Goal: Task Accomplishment & Management: Manage account settings

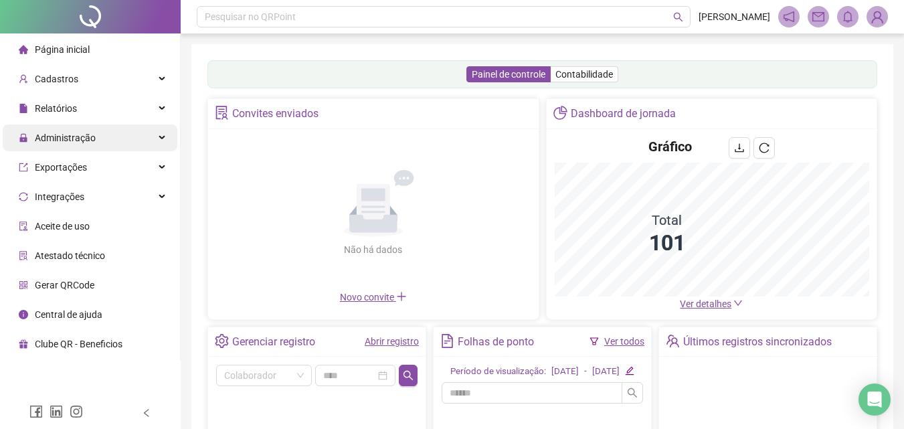
click at [78, 142] on span "Administração" at bounding box center [65, 137] width 61 height 11
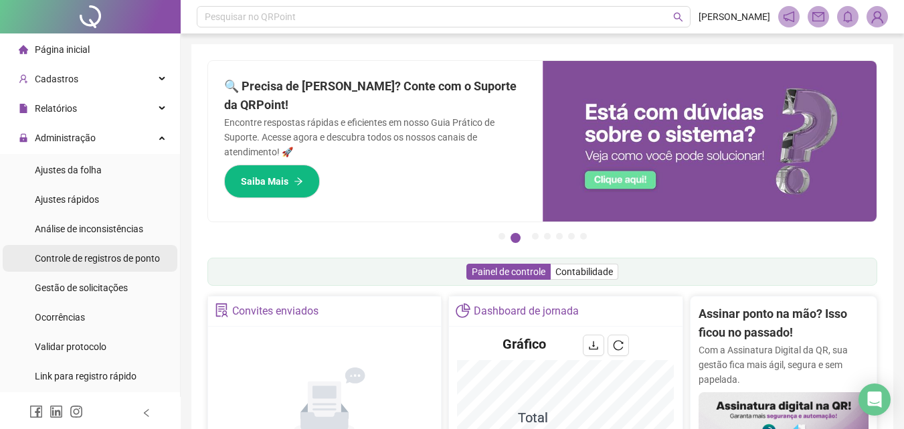
click at [99, 265] on div "Controle de registros de ponto" at bounding box center [97, 258] width 125 height 27
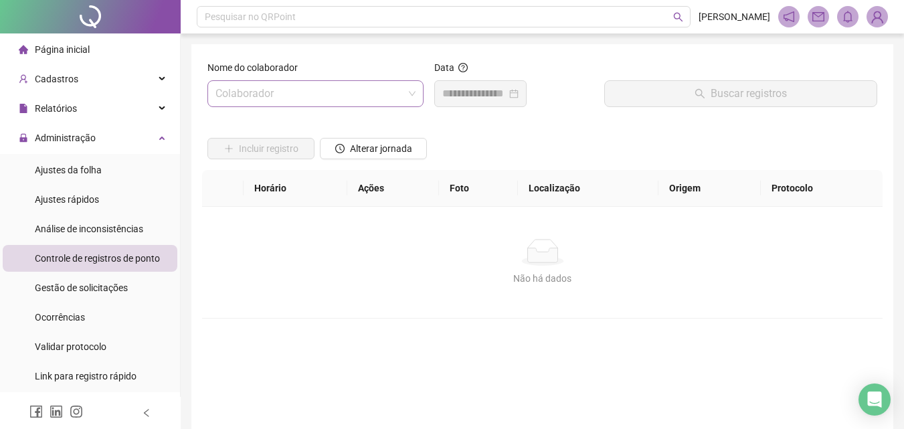
click at [338, 94] on input "search" at bounding box center [309, 93] width 188 height 25
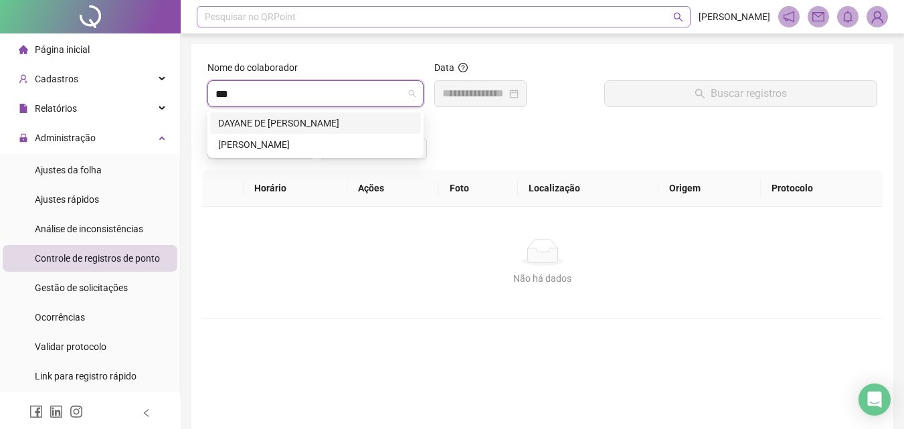
type input "***"
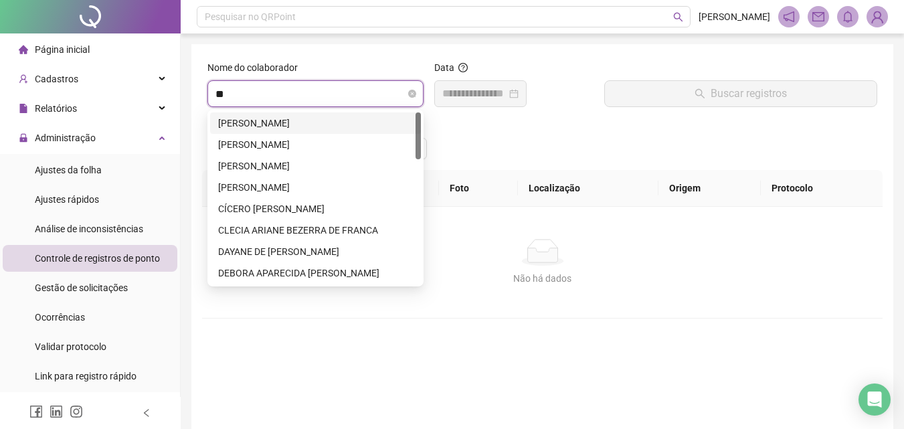
type input "***"
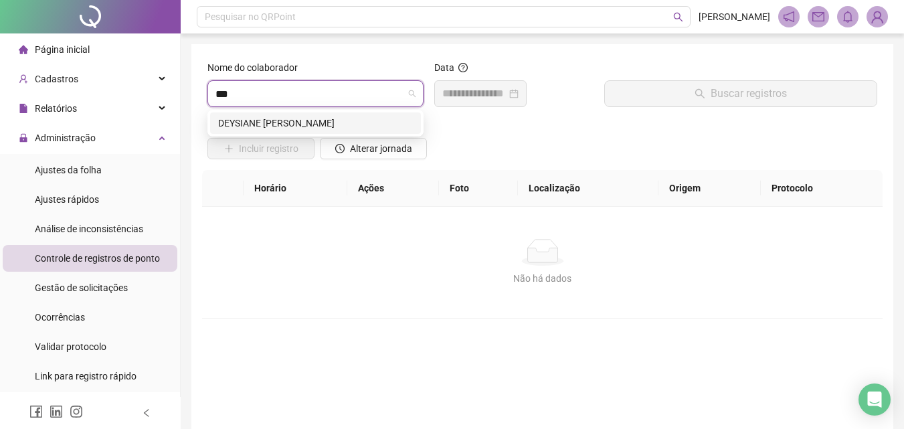
click at [301, 123] on div "DEYSIANE [PERSON_NAME]" at bounding box center [315, 123] width 195 height 15
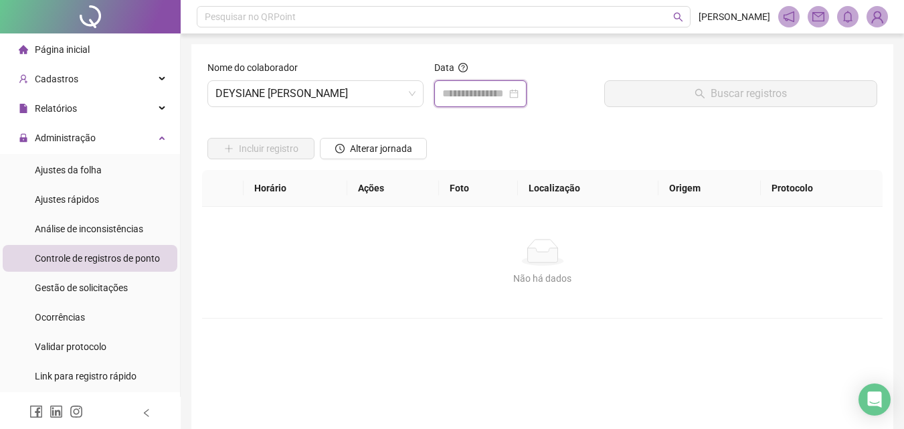
click at [464, 86] on input at bounding box center [474, 94] width 64 height 16
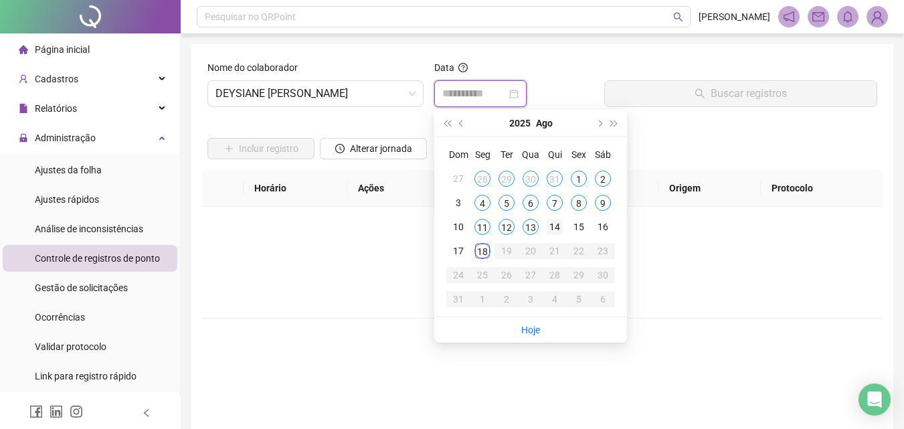
type input "**********"
click at [555, 222] on div "14" at bounding box center [555, 227] width 16 height 16
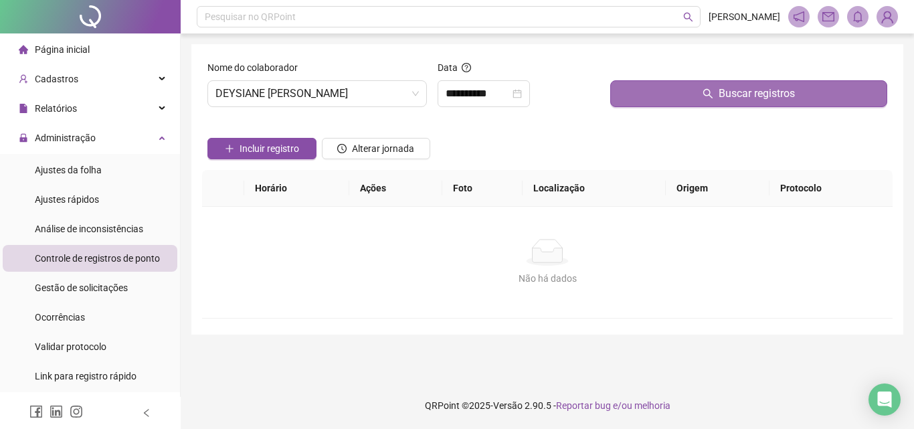
click at [688, 100] on button "Buscar registros" at bounding box center [748, 93] width 277 height 27
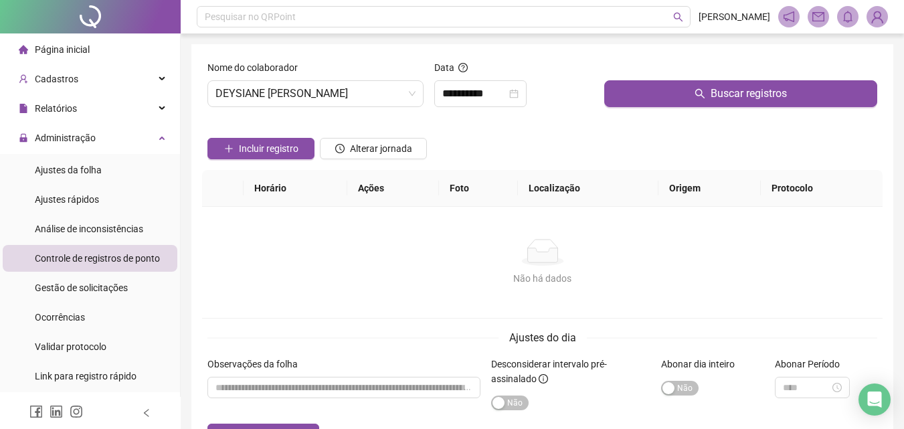
click at [75, 50] on span "Página inicial" at bounding box center [62, 49] width 55 height 11
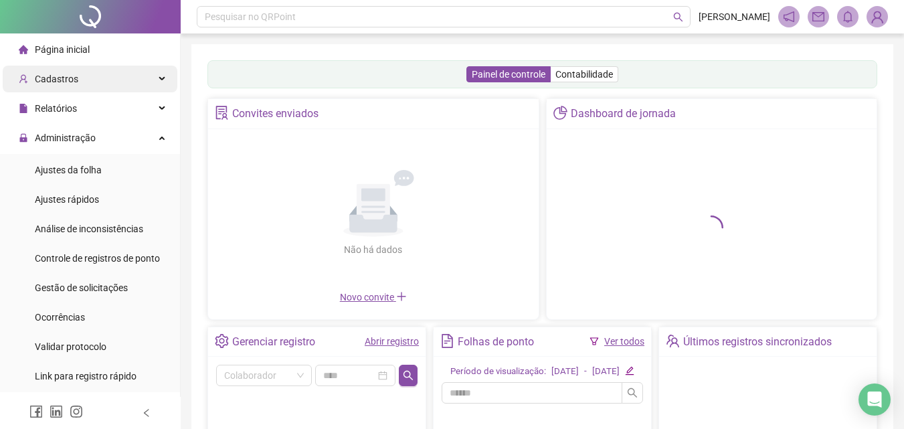
click at [82, 81] on div "Cadastros" at bounding box center [90, 79] width 175 height 27
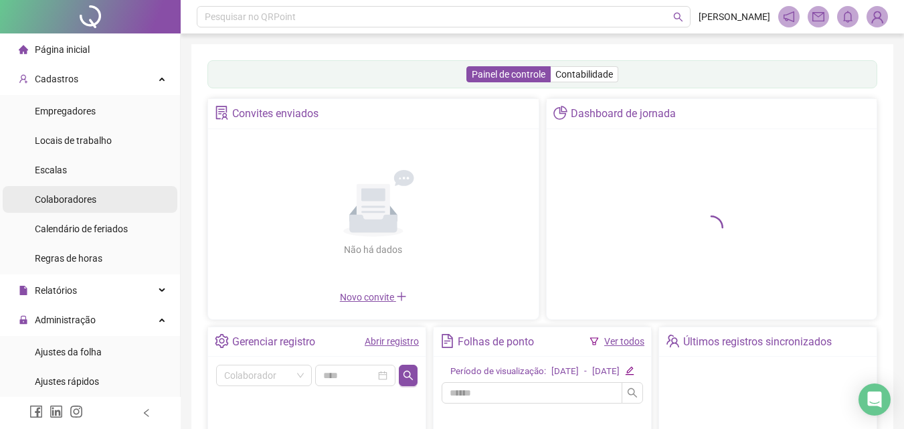
click at [81, 188] on div "Colaboradores" at bounding box center [66, 199] width 62 height 27
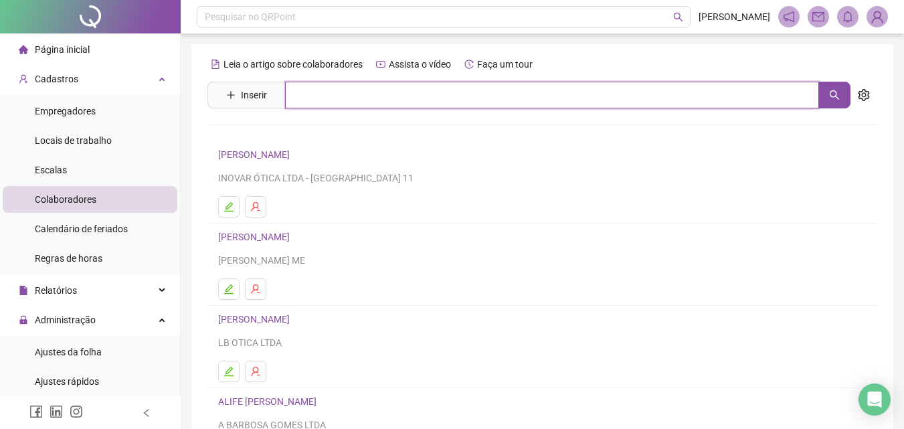
click at [328, 100] on input "text" at bounding box center [552, 95] width 534 height 27
type input "******"
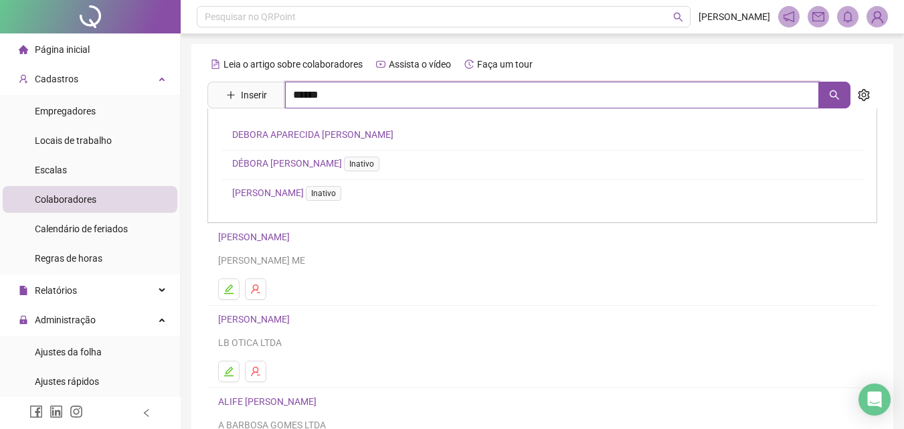
click at [324, 106] on input "******" at bounding box center [552, 95] width 534 height 27
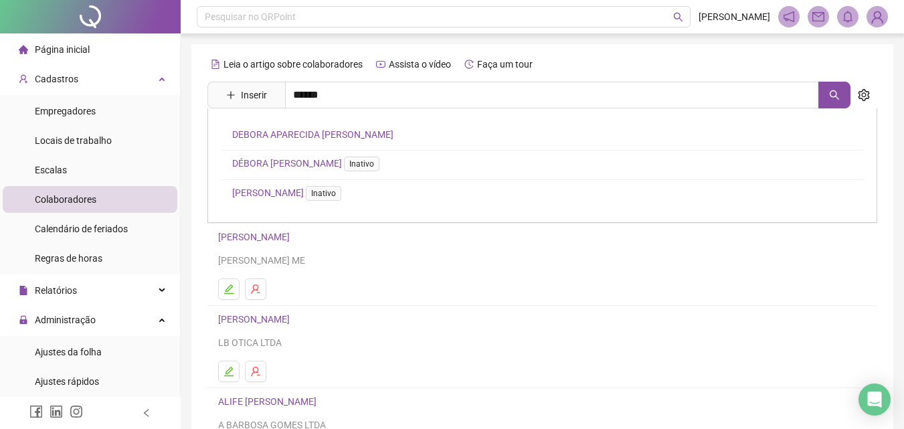
click at [318, 129] on link "DEBORA APARECIDA [PERSON_NAME]" at bounding box center [312, 134] width 161 height 11
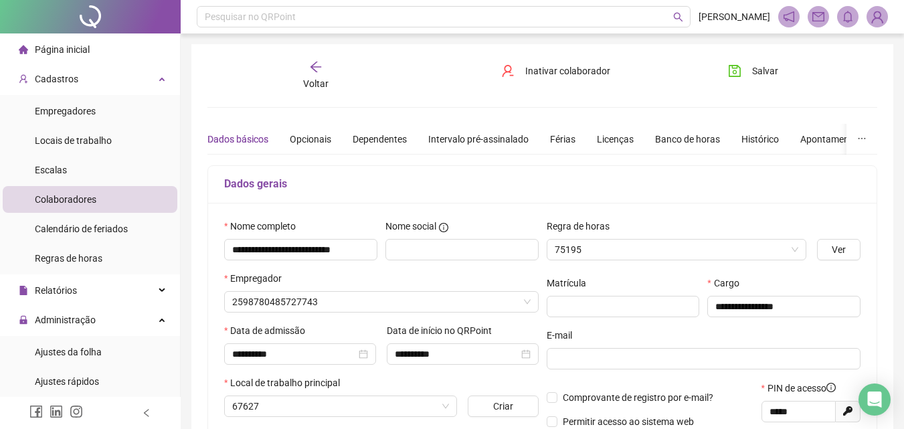
type input "*****"
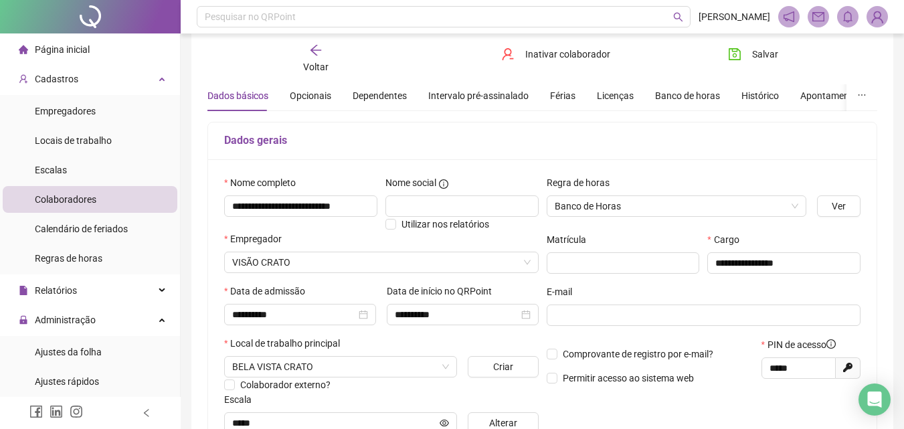
scroll to position [67, 0]
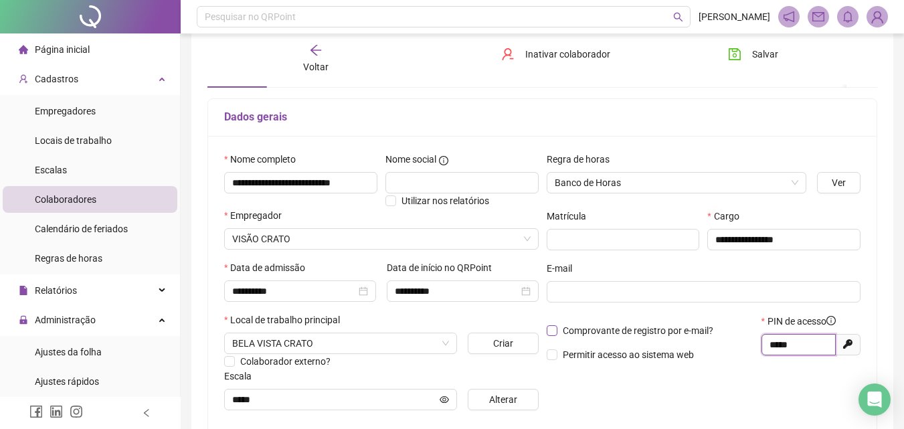
drag, startPoint x: 802, startPoint y: 337, endPoint x: 714, endPoint y: 336, distance: 88.3
click at [714, 336] on div "Comprovante de registro por e-mail? Permitir acesso ao sistema web PIN de acess…" at bounding box center [704, 343] width 322 height 58
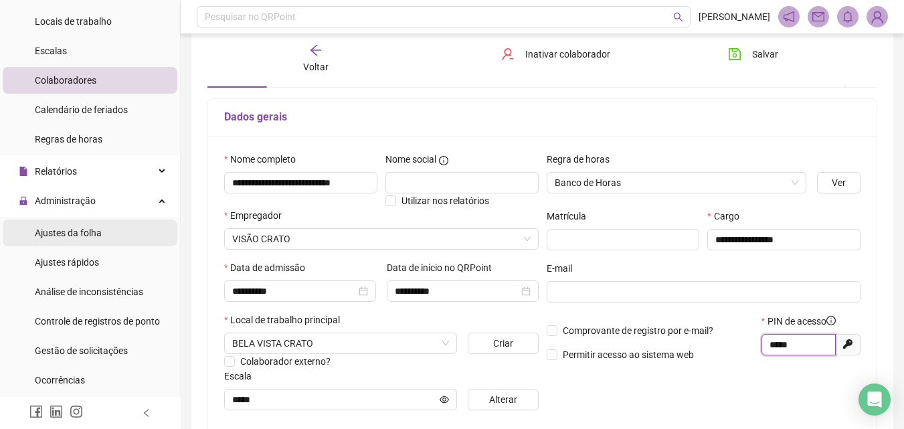
scroll to position [134, 0]
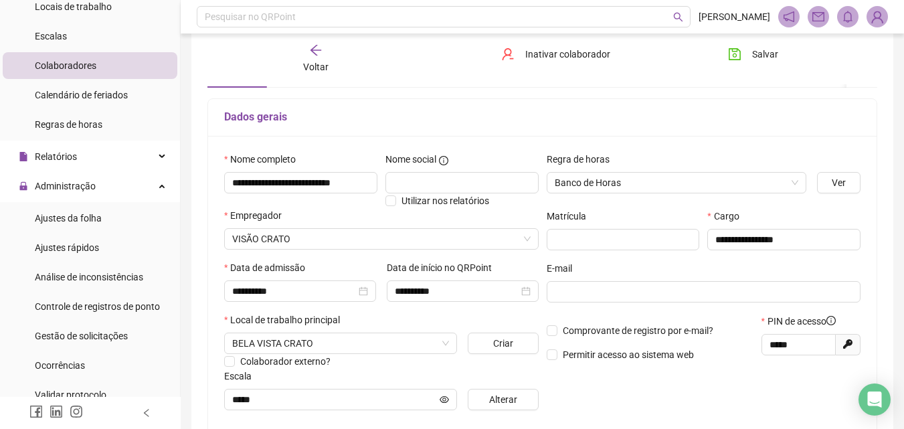
click at [130, 334] on li "Gestão de solicitações" at bounding box center [90, 335] width 175 height 27
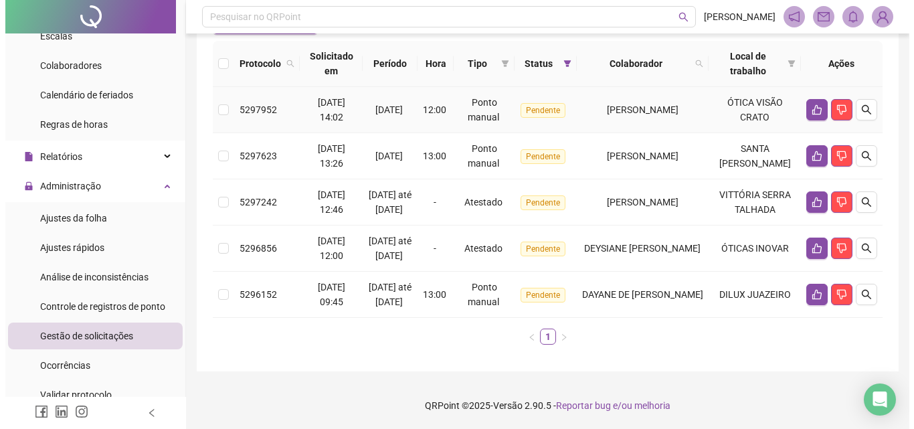
scroll to position [82, 0]
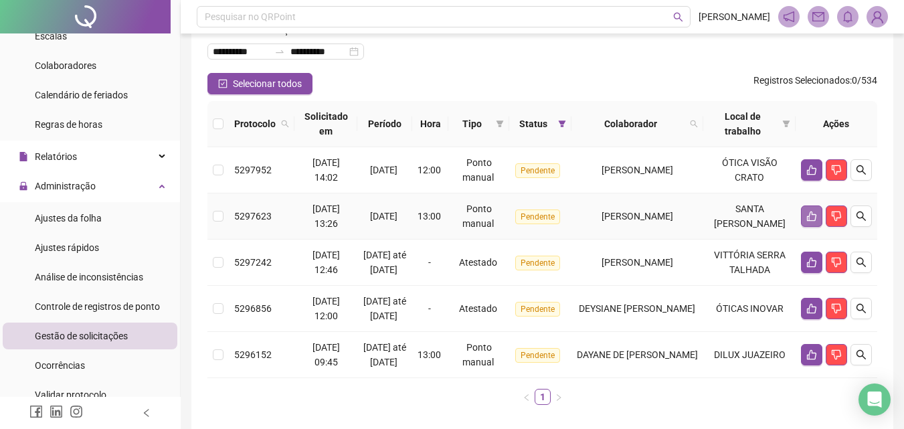
click at [813, 221] on icon "like" at bounding box center [811, 216] width 11 height 11
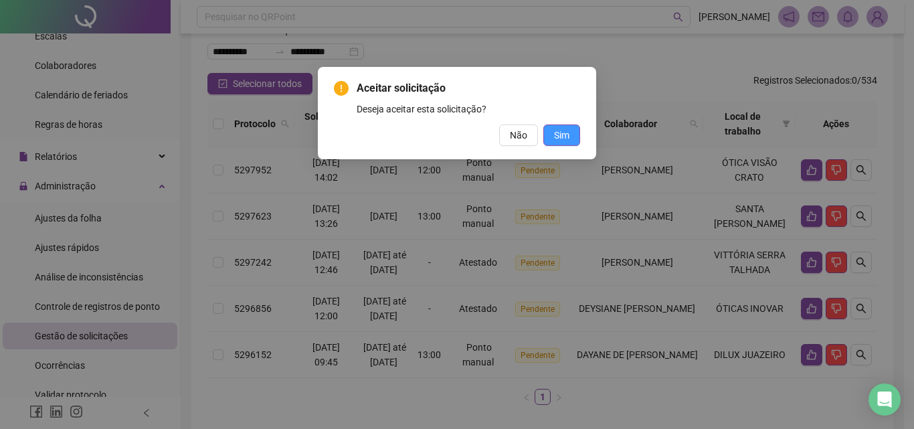
click at [561, 130] on span "Sim" at bounding box center [561, 135] width 15 height 15
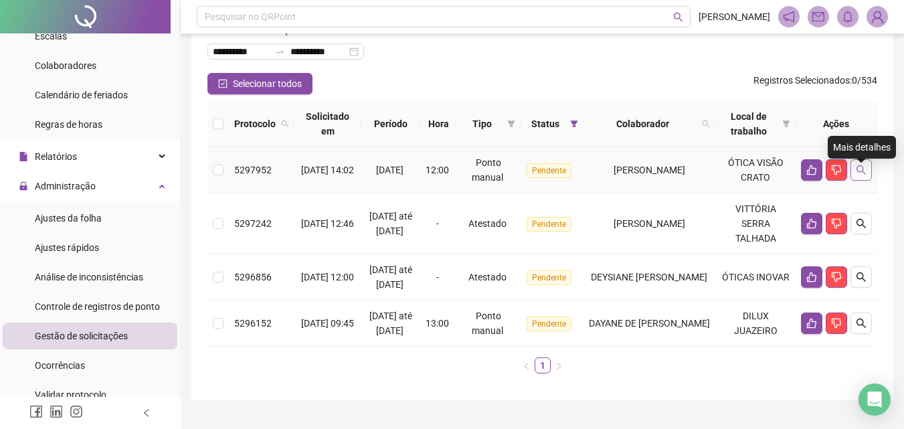
click at [869, 181] on button "button" at bounding box center [860, 169] width 21 height 21
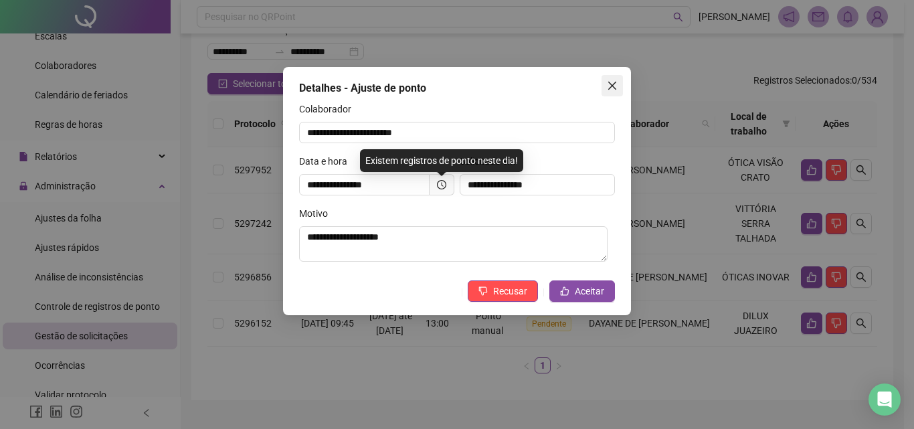
click at [614, 80] on icon "close" at bounding box center [612, 85] width 11 height 11
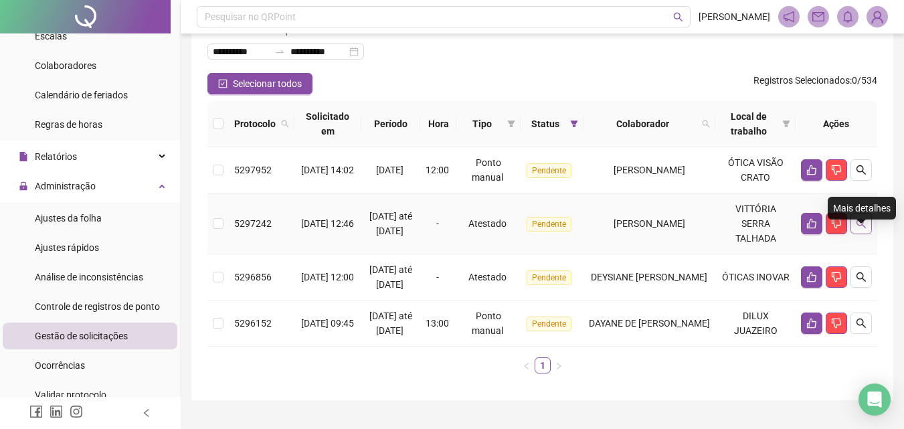
click at [854, 234] on button "button" at bounding box center [860, 223] width 21 height 21
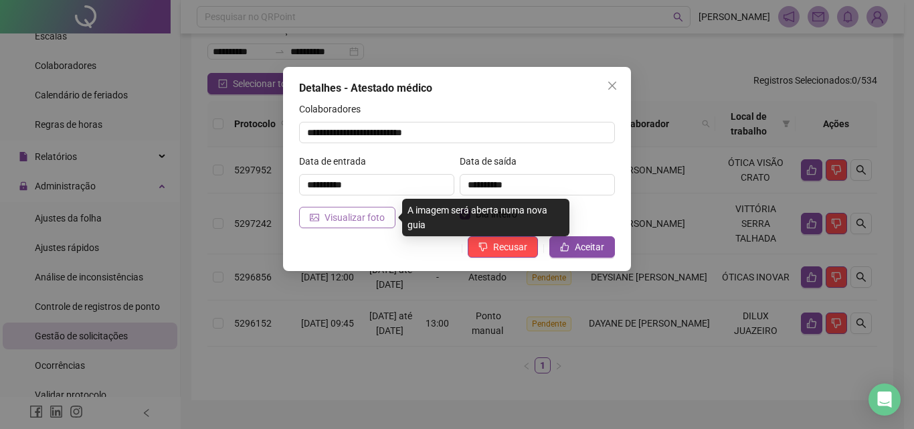
click at [363, 217] on span "Visualizar foto" at bounding box center [354, 217] width 60 height 15
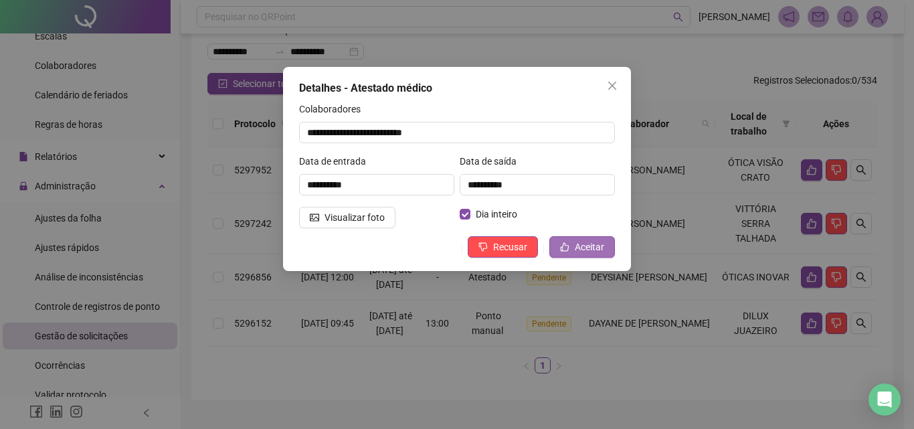
click at [581, 244] on span "Aceitar" at bounding box center [589, 246] width 29 height 15
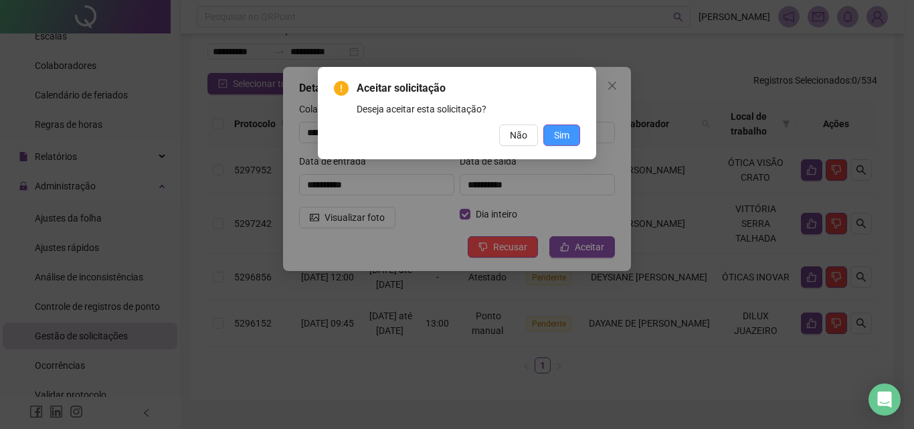
click at [566, 128] on span "Sim" at bounding box center [561, 135] width 15 height 15
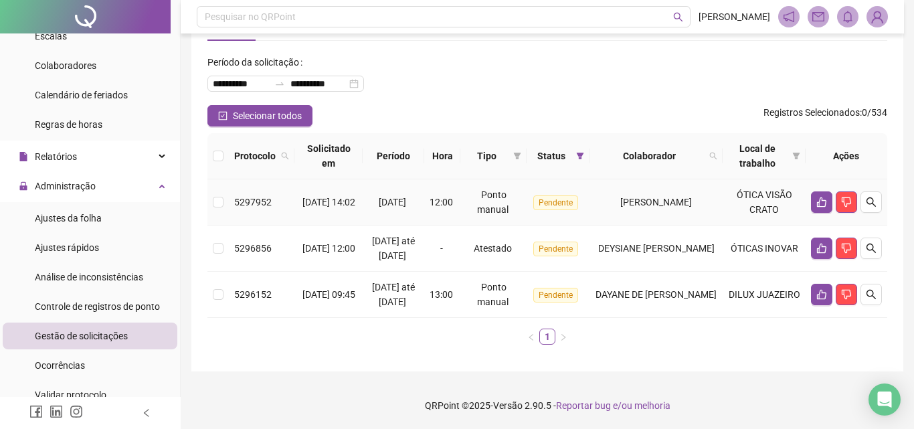
scroll to position [80, 0]
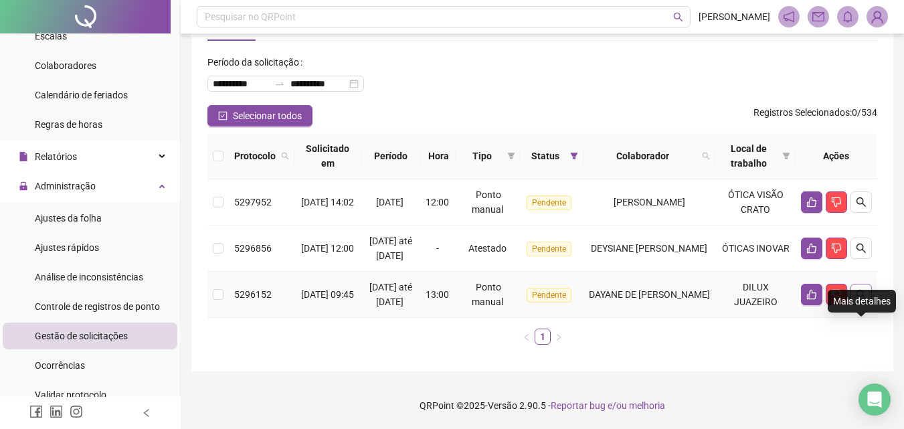
click at [858, 300] on icon "search" at bounding box center [861, 294] width 11 height 11
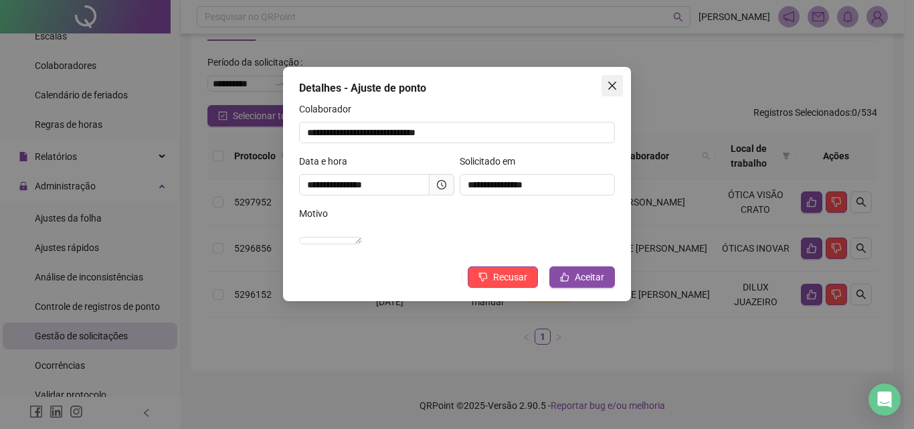
click at [606, 82] on span "Close" at bounding box center [611, 85] width 21 height 11
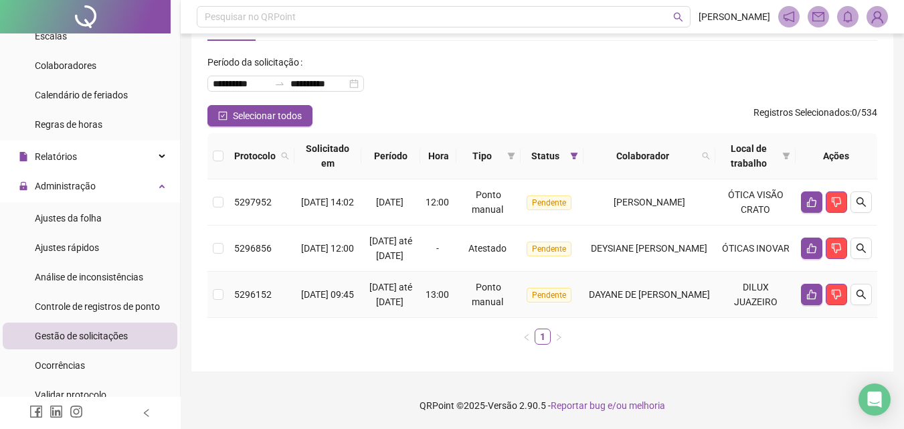
click at [676, 286] on td "DAYANE DE [PERSON_NAME]" at bounding box center [649, 295] width 132 height 46
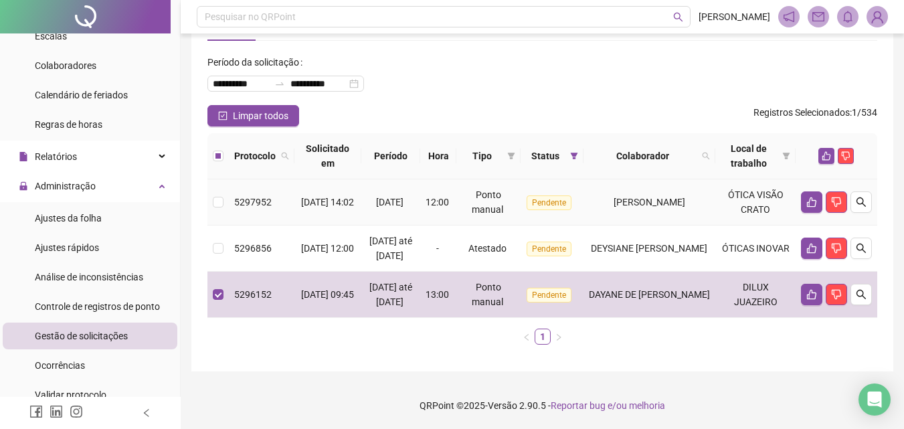
click at [684, 197] on td "[PERSON_NAME]" at bounding box center [649, 202] width 132 height 46
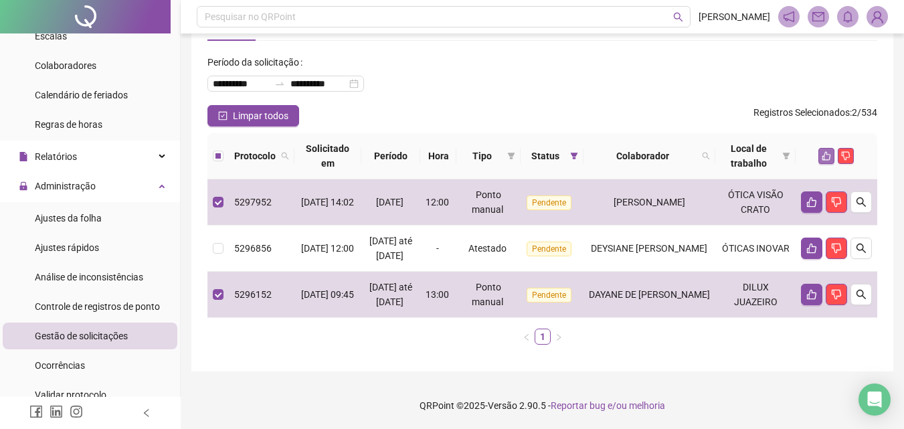
click at [819, 148] on button "button" at bounding box center [826, 156] width 16 height 16
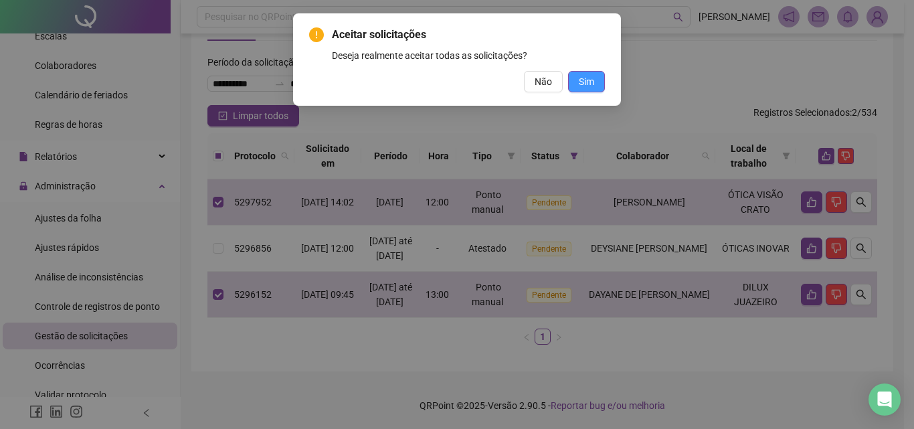
click at [593, 72] on button "Sim" at bounding box center [586, 81] width 37 height 21
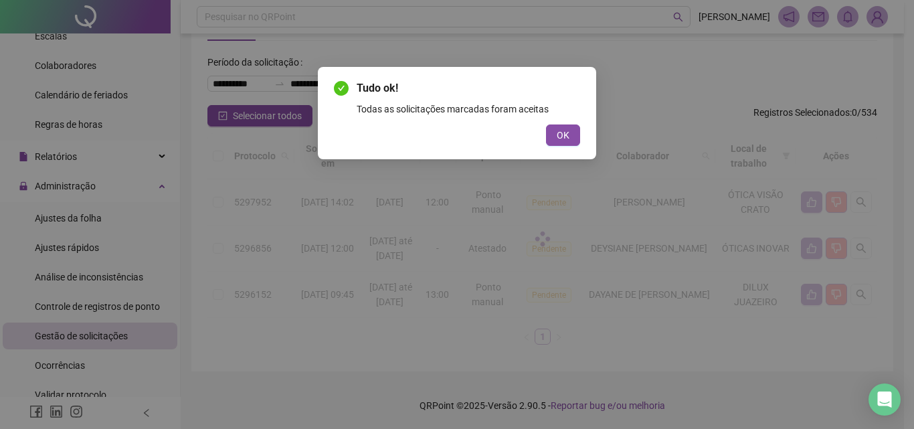
click at [565, 149] on div "Tudo ok! Todas as solicitações marcadas foram aceitas OK" at bounding box center [457, 113] width 278 height 92
click at [571, 134] on button "OK" at bounding box center [563, 134] width 34 height 21
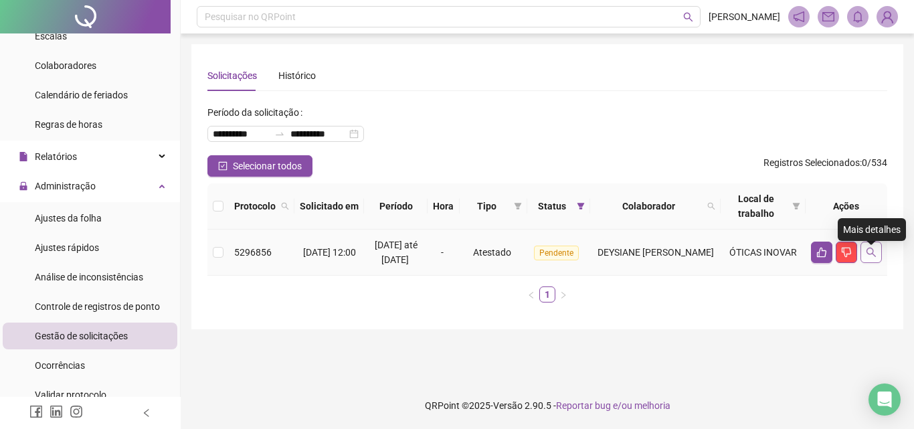
click at [870, 256] on icon "search" at bounding box center [870, 252] width 9 height 9
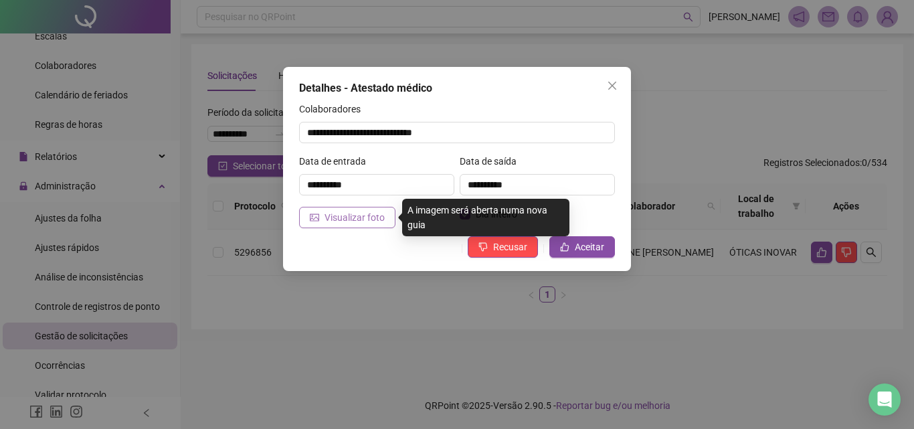
click at [379, 223] on span "Visualizar foto" at bounding box center [354, 217] width 60 height 15
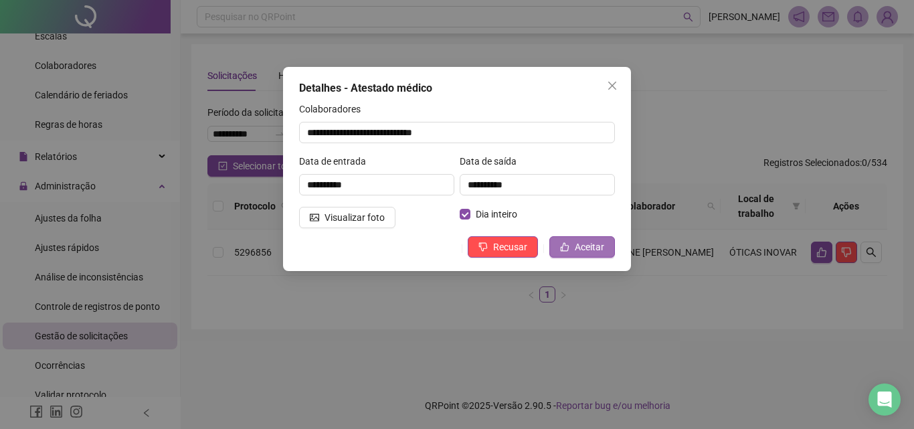
click at [599, 246] on span "Aceitar" at bounding box center [589, 246] width 29 height 15
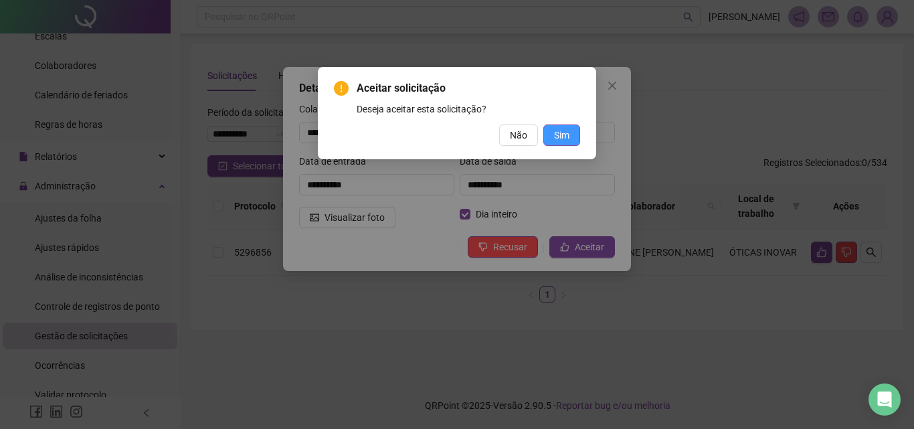
click at [572, 126] on button "Sim" at bounding box center [561, 134] width 37 height 21
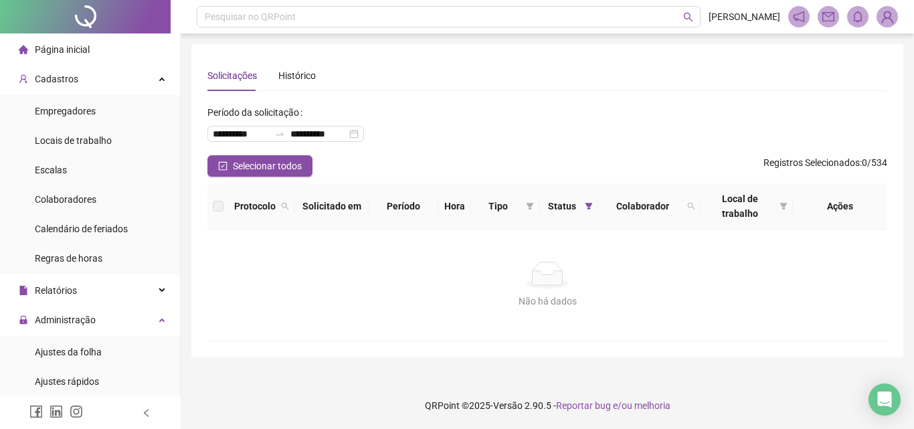
click at [83, 53] on span "Página inicial" at bounding box center [62, 49] width 55 height 11
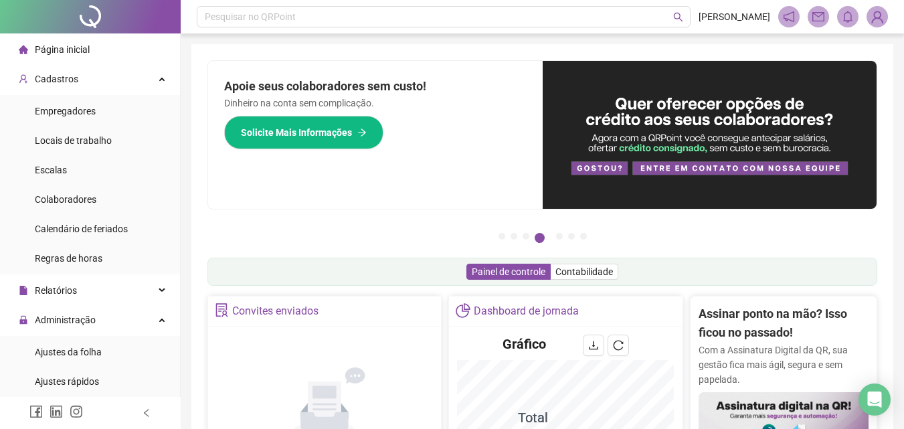
click at [89, 48] on li "Página inicial" at bounding box center [90, 49] width 175 height 27
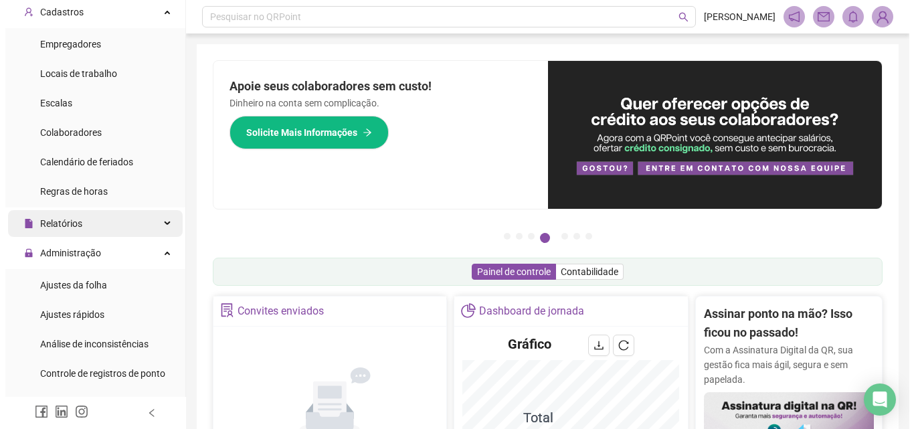
scroll to position [134, 0]
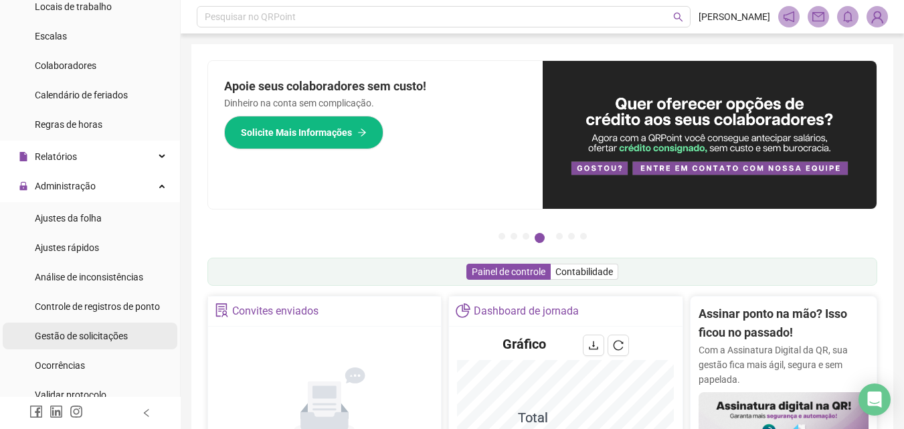
click at [65, 337] on span "Gestão de solicitações" at bounding box center [81, 335] width 93 height 11
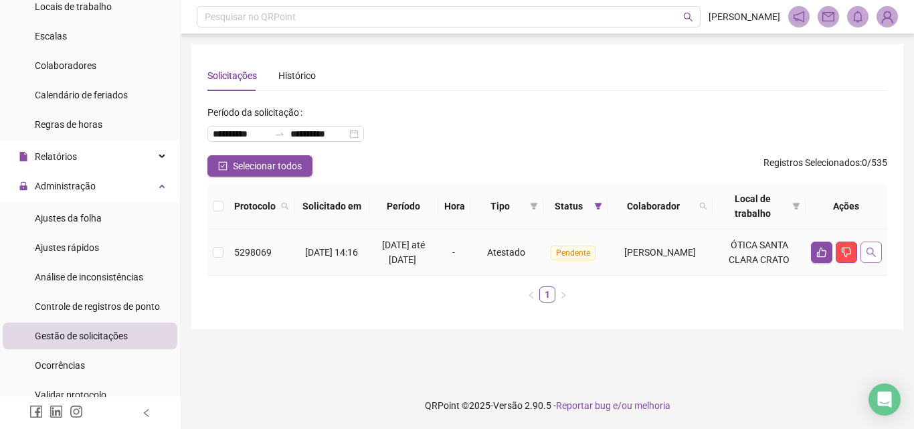
click at [870, 258] on icon "search" at bounding box center [871, 252] width 11 height 11
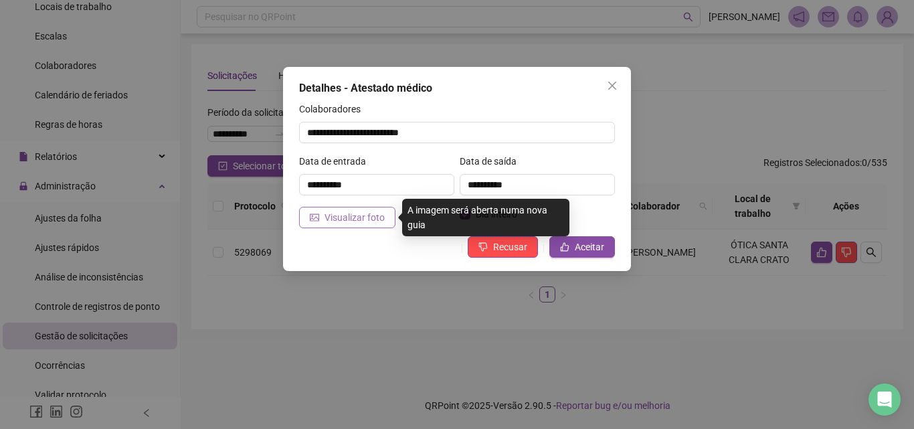
click at [360, 209] on button "Visualizar foto" at bounding box center [347, 217] width 96 height 21
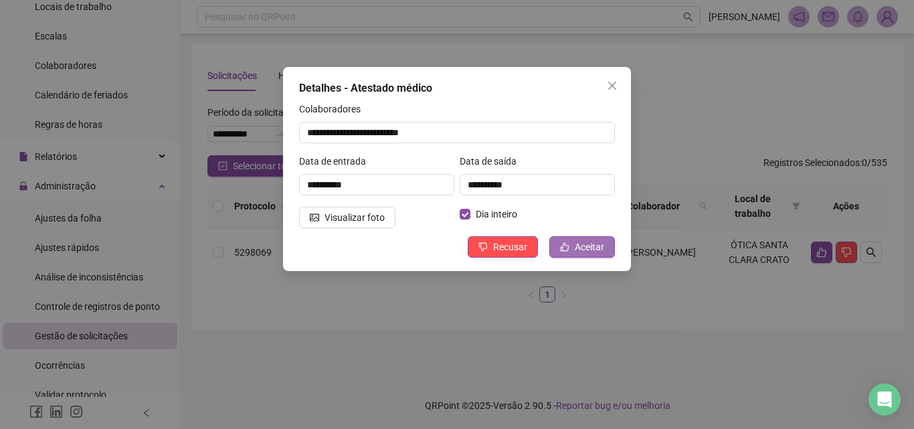
click at [580, 242] on span "Aceitar" at bounding box center [589, 246] width 29 height 15
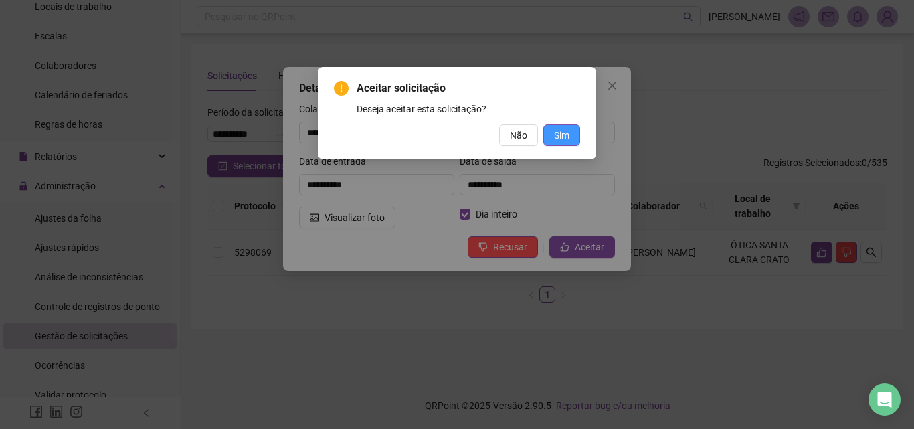
click at [567, 132] on span "Sim" at bounding box center [561, 135] width 15 height 15
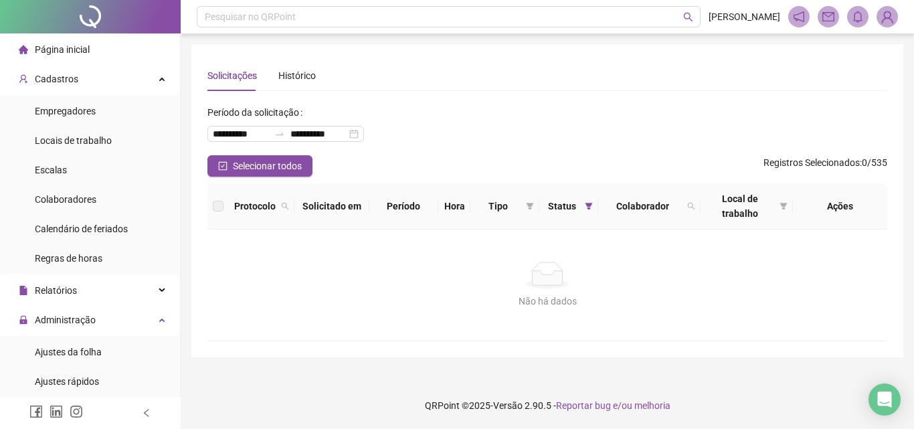
click at [108, 54] on li "Página inicial" at bounding box center [90, 49] width 175 height 27
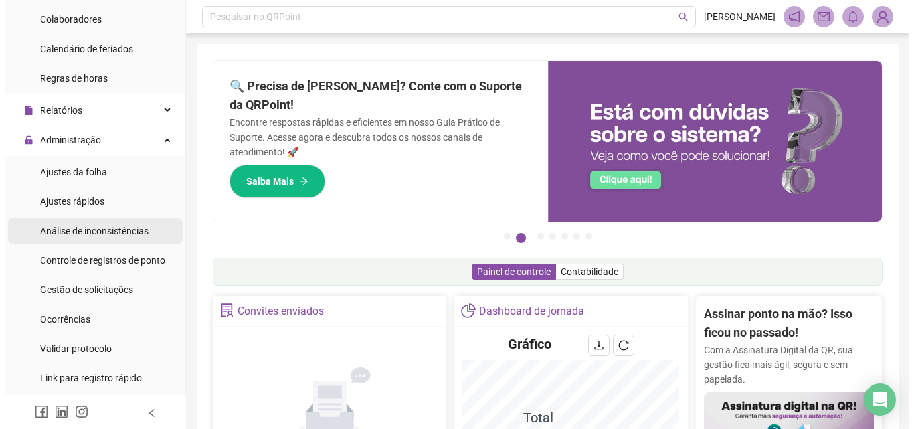
scroll to position [201, 0]
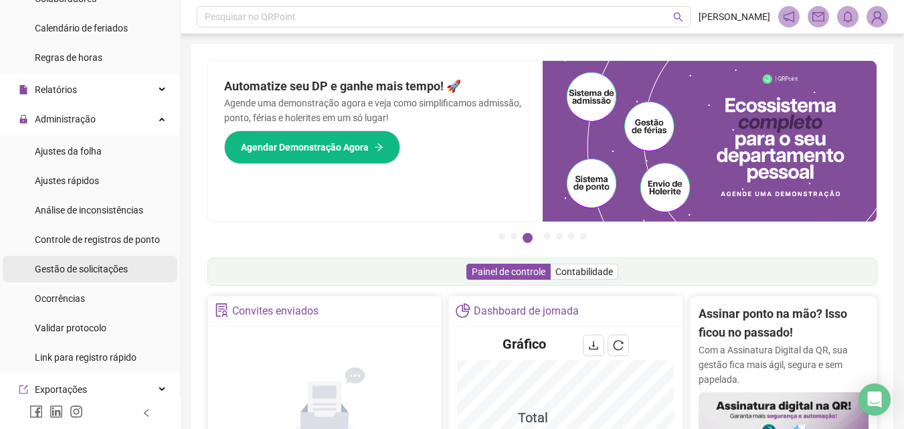
click at [110, 267] on span "Gestão de solicitações" at bounding box center [81, 269] width 93 height 11
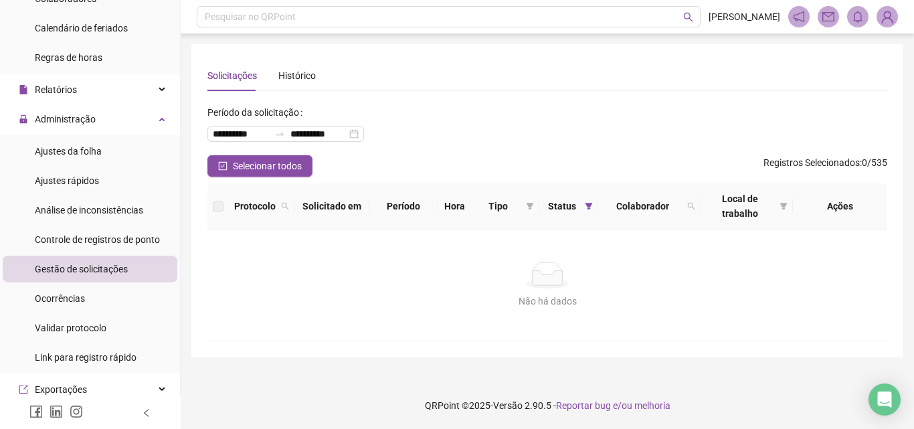
click at [115, 264] on span "Gestão de solicitações" at bounding box center [81, 269] width 93 height 11
click at [110, 243] on span "Controle de registros de ponto" at bounding box center [97, 239] width 125 height 11
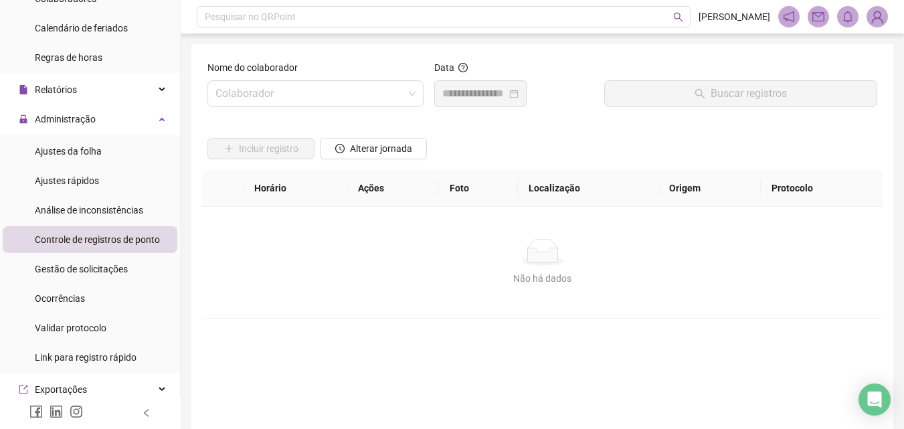
click at [112, 254] on ul "Ajustes da folha Ajustes rápidos Análise de inconsistências Controle de registr…" at bounding box center [90, 254] width 180 height 238
click at [115, 264] on span "Gestão de solicitações" at bounding box center [81, 269] width 93 height 11
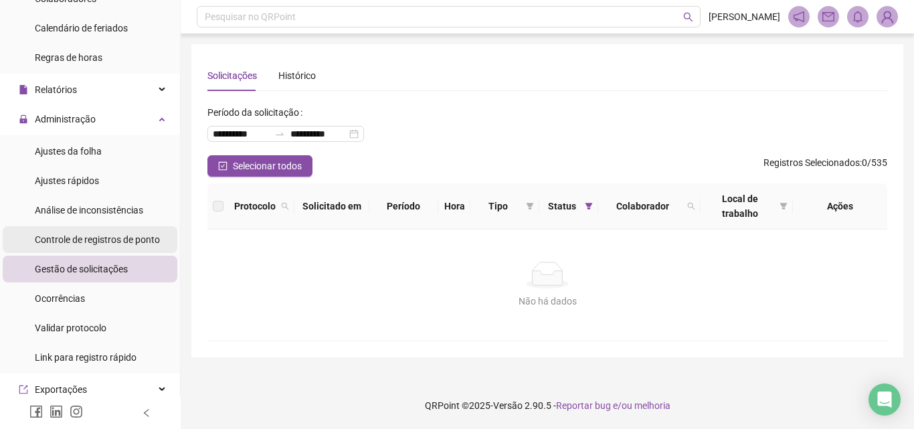
click at [97, 237] on span "Controle de registros de ponto" at bounding box center [97, 239] width 125 height 11
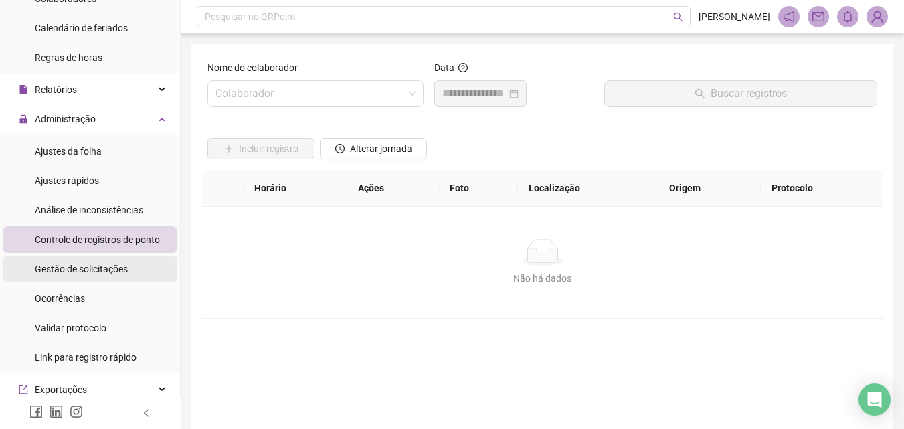
click at [110, 258] on div "Gestão de solicitações" at bounding box center [81, 269] width 93 height 27
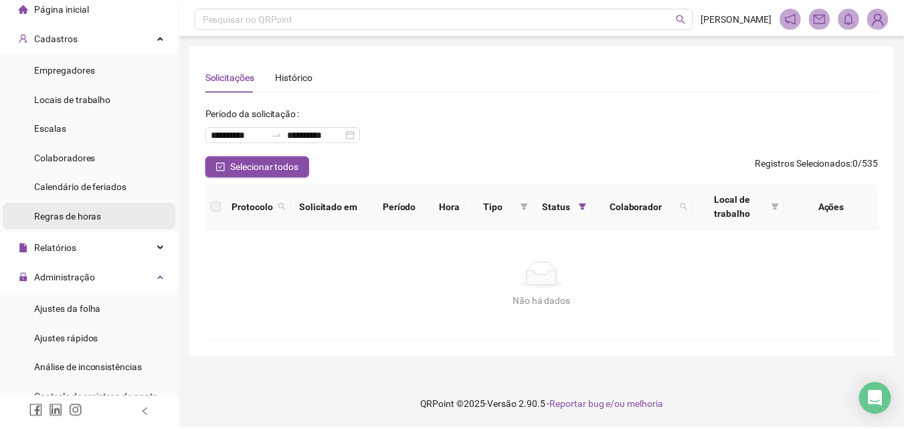
scroll to position [67, 0]
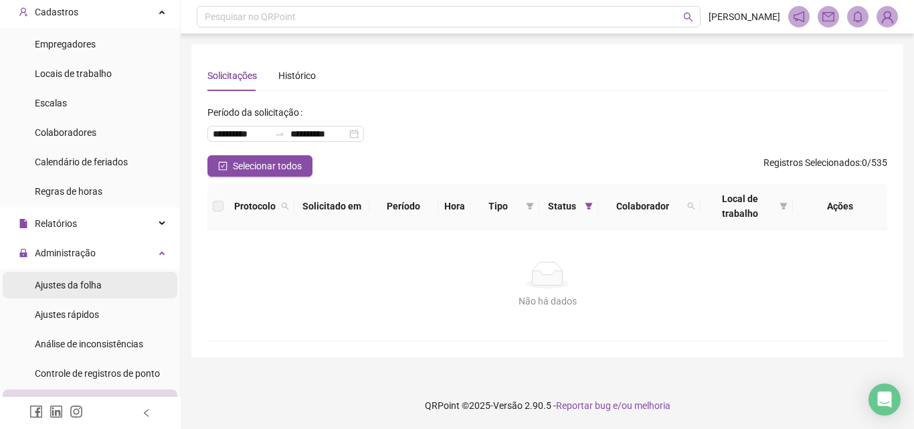
click at [79, 280] on span "Ajustes da folha" at bounding box center [68, 285] width 67 height 11
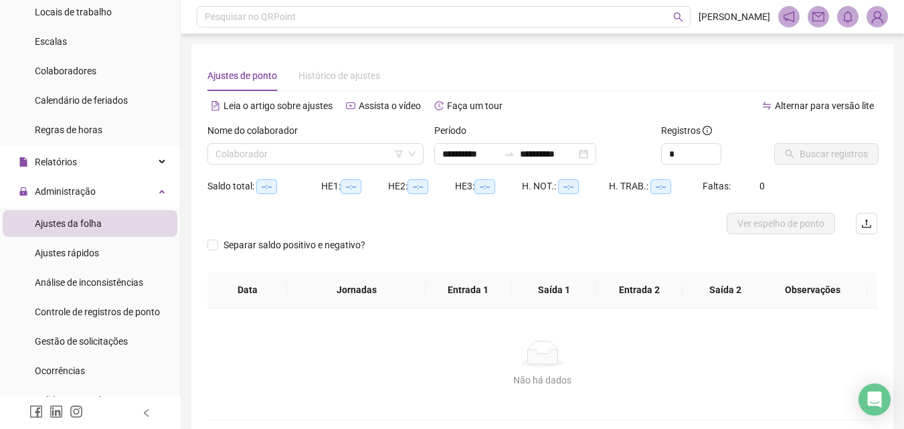
type input "**********"
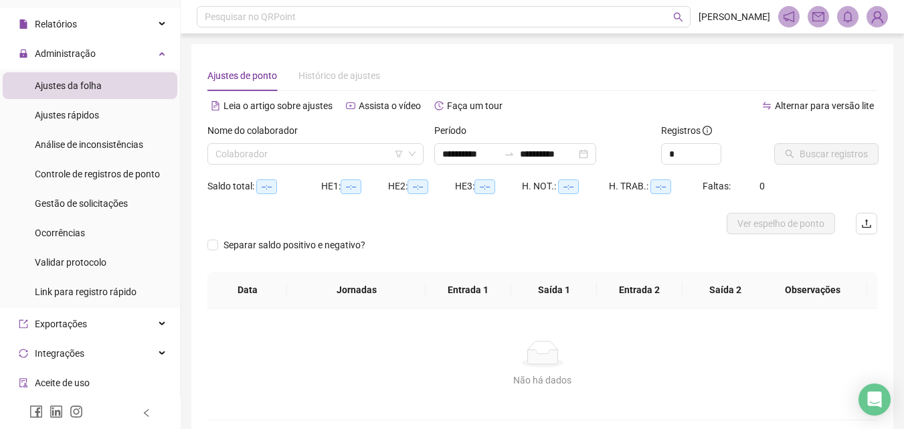
scroll to position [268, 0]
click at [87, 209] on div "Gestão de solicitações" at bounding box center [81, 202] width 93 height 27
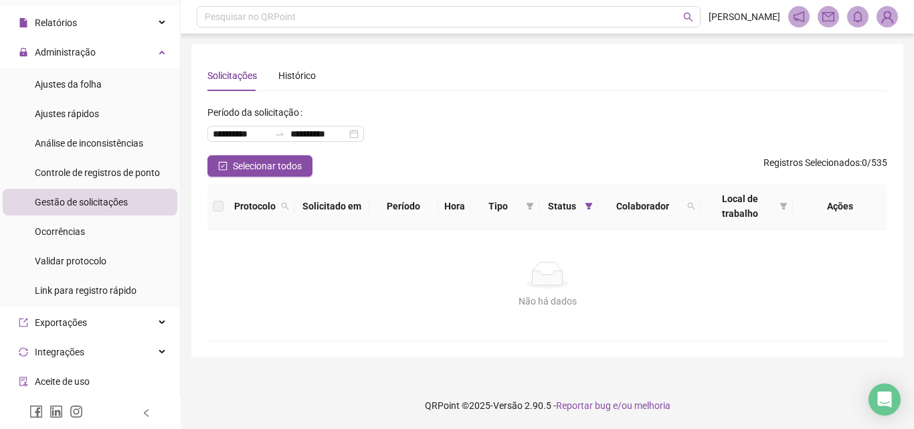
click at [104, 216] on ul "Ajustes da folha Ajustes rápidos Análise de inconsistências Controle de registr…" at bounding box center [90, 187] width 180 height 238
click at [112, 207] on span "Gestão de solicitações" at bounding box center [81, 202] width 93 height 11
click at [107, 177] on span "Controle de registros de ponto" at bounding box center [97, 172] width 125 height 11
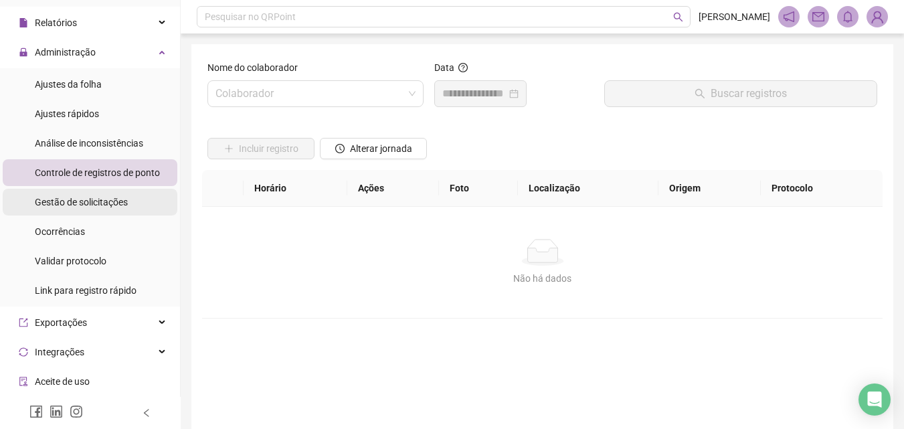
click at [110, 191] on div "Gestão de solicitações" at bounding box center [81, 202] width 93 height 27
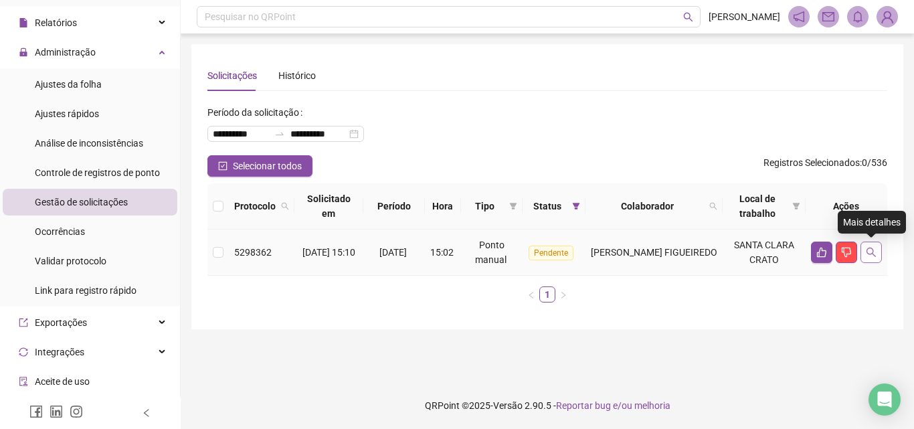
click at [874, 248] on icon "search" at bounding box center [871, 252] width 11 height 11
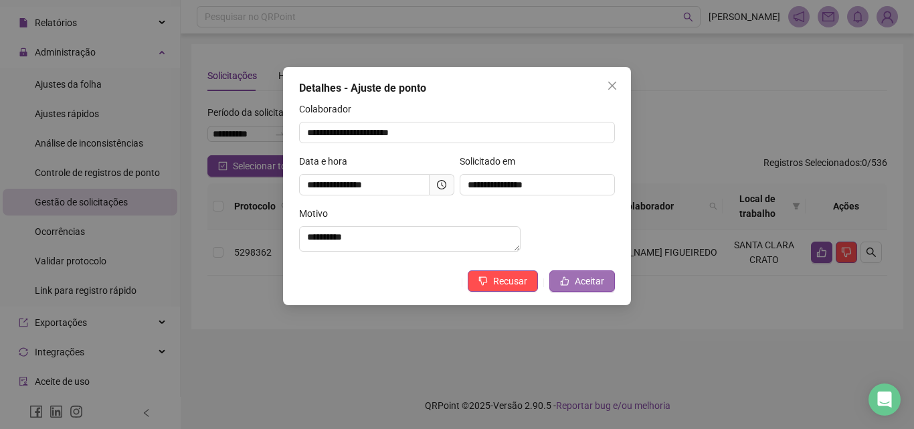
click at [566, 286] on icon "like" at bounding box center [564, 280] width 9 height 9
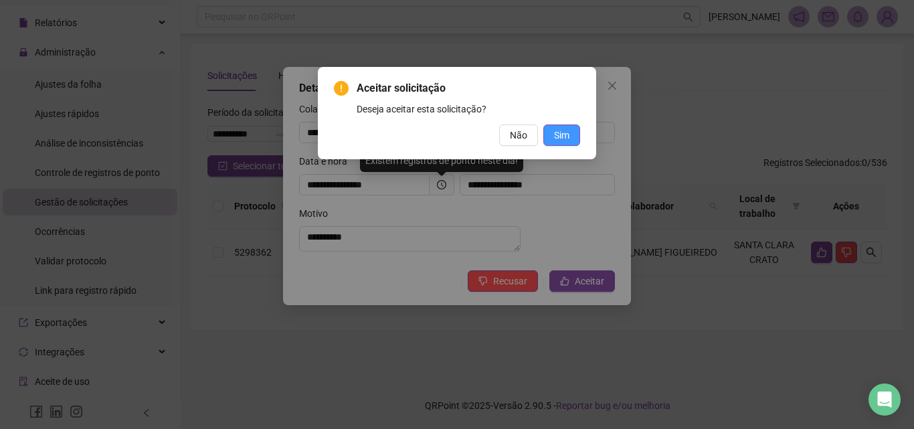
click at [569, 128] on span "Sim" at bounding box center [561, 135] width 15 height 15
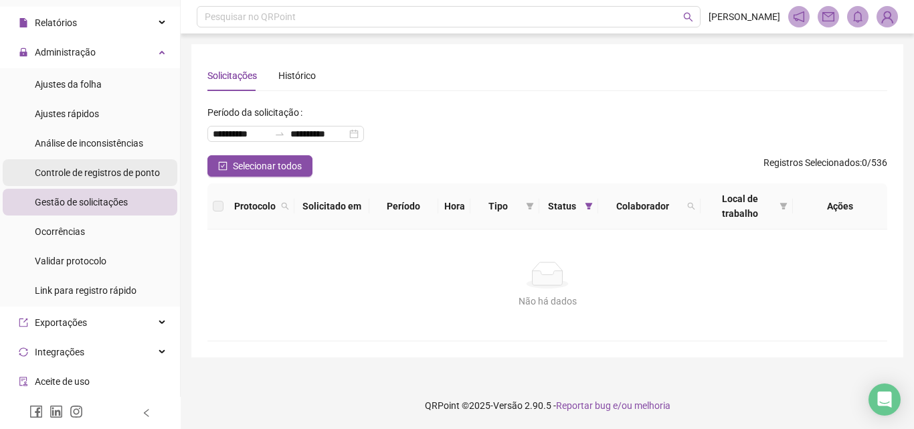
click at [96, 175] on span "Controle de registros de ponto" at bounding box center [97, 172] width 125 height 11
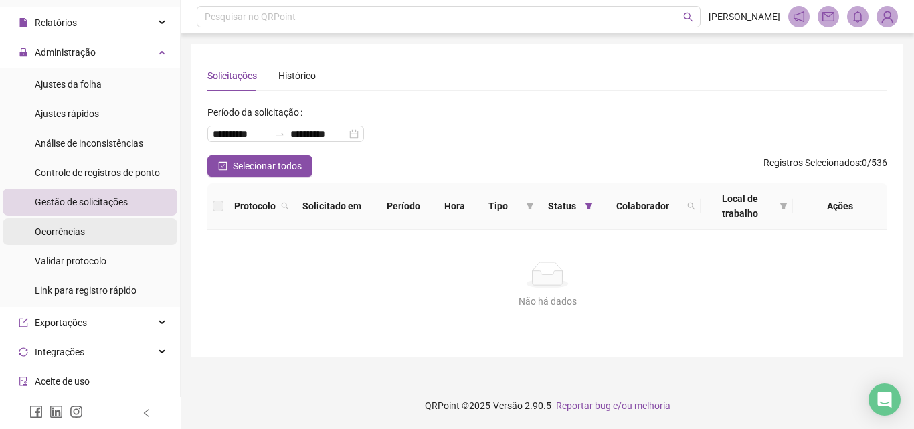
click at [110, 221] on li "Ocorrências" at bounding box center [90, 231] width 175 height 27
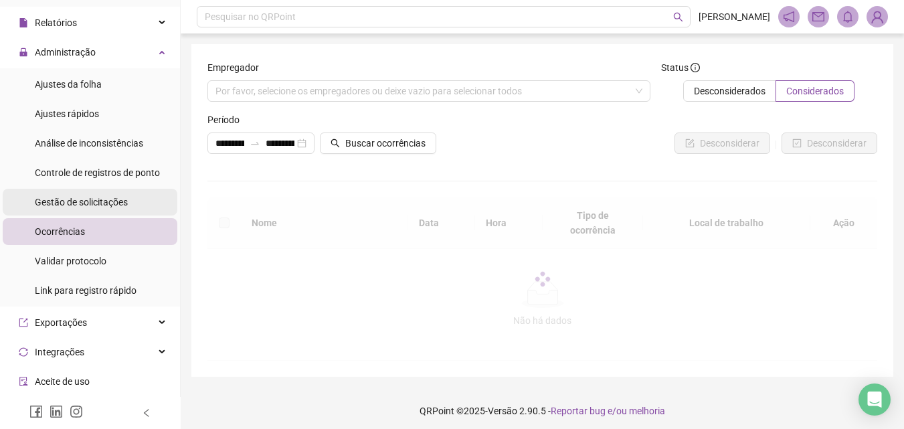
click at [110, 208] on div "Gestão de solicitações" at bounding box center [81, 202] width 93 height 27
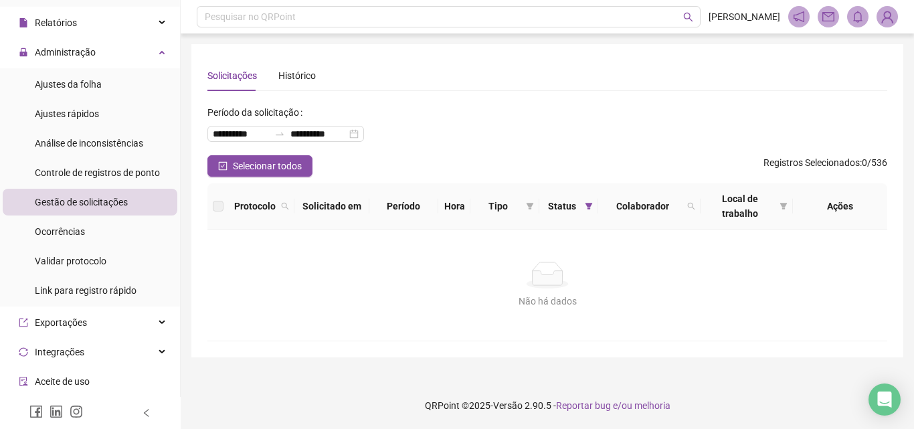
click at [108, 206] on span "Gestão de solicitações" at bounding box center [81, 202] width 93 height 11
click at [114, 202] on span "Gestão de solicitações" at bounding box center [81, 202] width 93 height 11
click at [116, 221] on li "Ocorrências" at bounding box center [90, 231] width 175 height 27
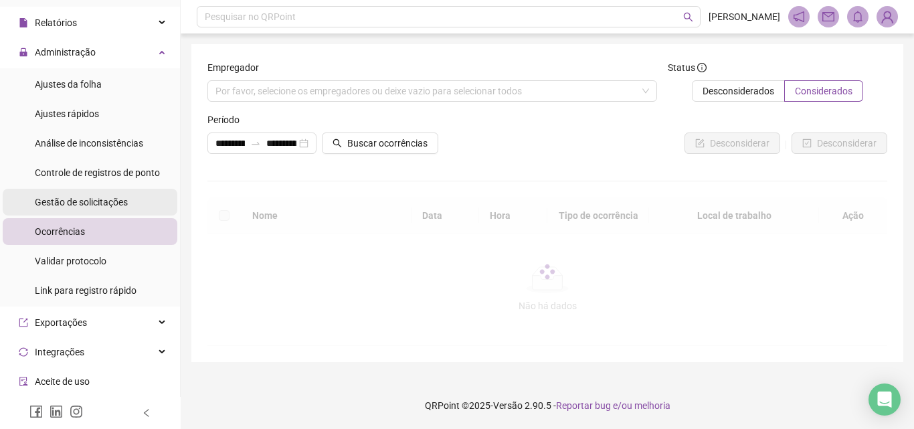
click at [112, 203] on span "Gestão de solicitações" at bounding box center [81, 202] width 93 height 11
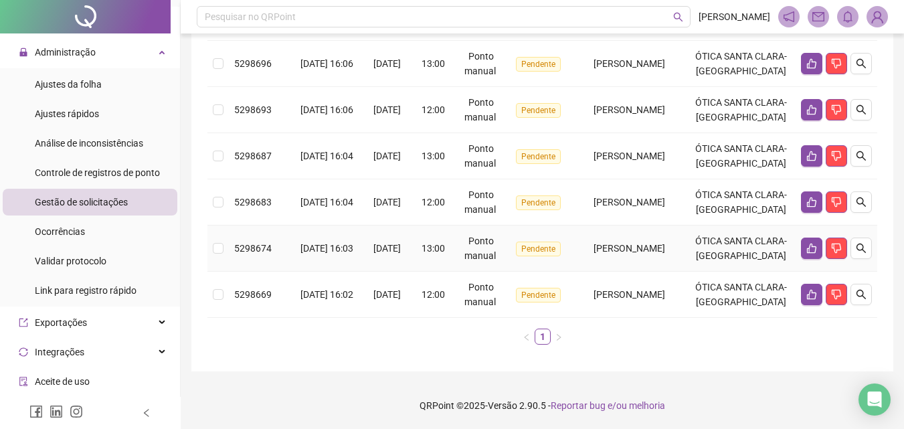
scroll to position [592, 0]
click at [642, 272] on td "[PERSON_NAME]" at bounding box center [629, 295] width 115 height 46
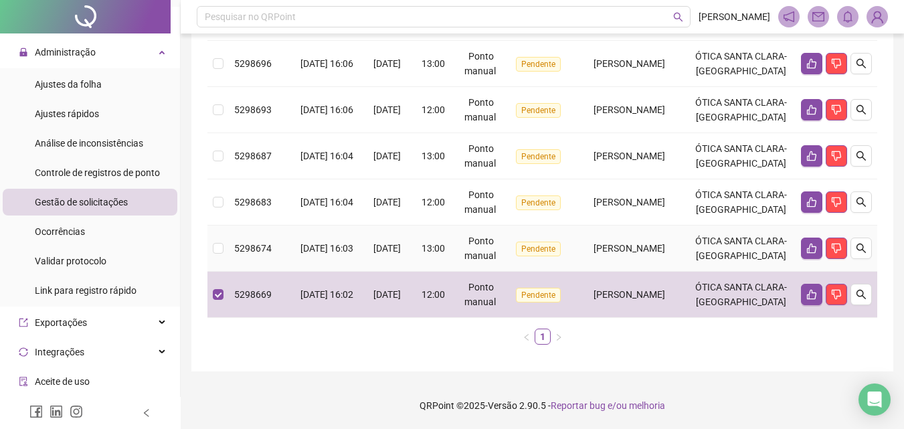
click at [621, 225] on td "[PERSON_NAME]" at bounding box center [629, 248] width 115 height 46
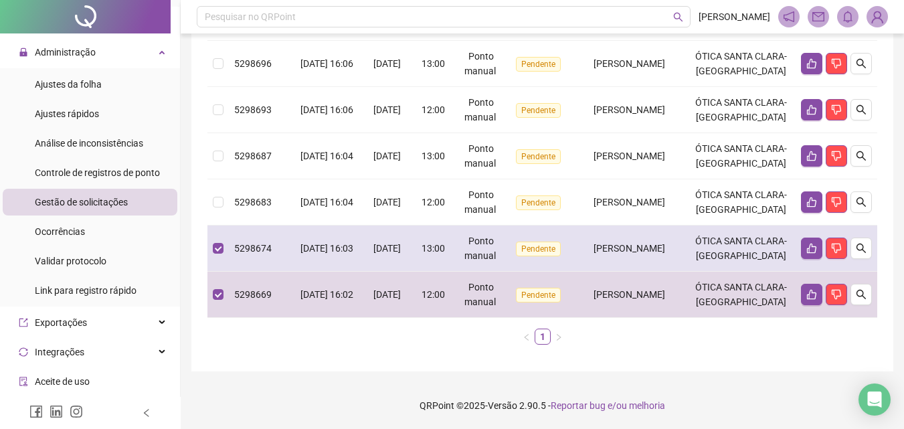
scroll to position [525, 0]
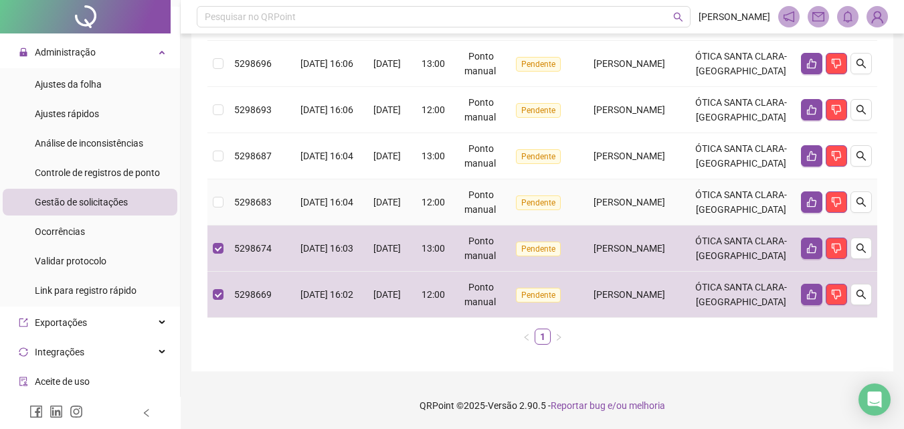
click at [616, 213] on td "[PERSON_NAME]" at bounding box center [629, 202] width 115 height 46
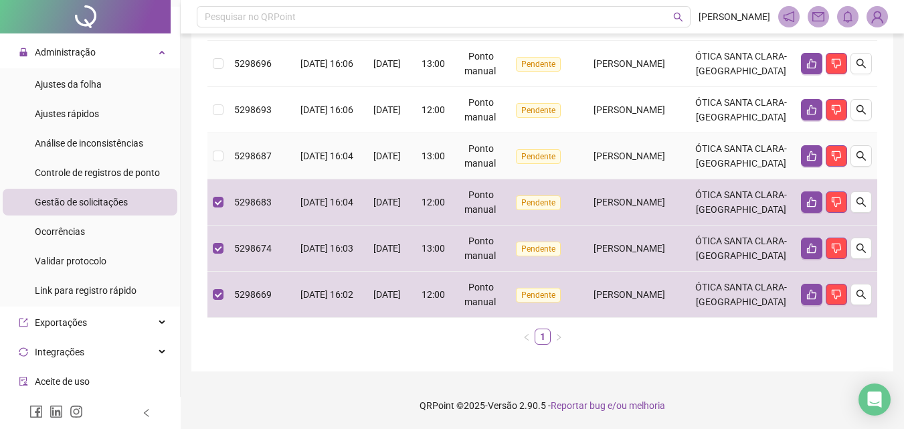
click at [604, 141] on td "[PERSON_NAME]" at bounding box center [629, 156] width 115 height 46
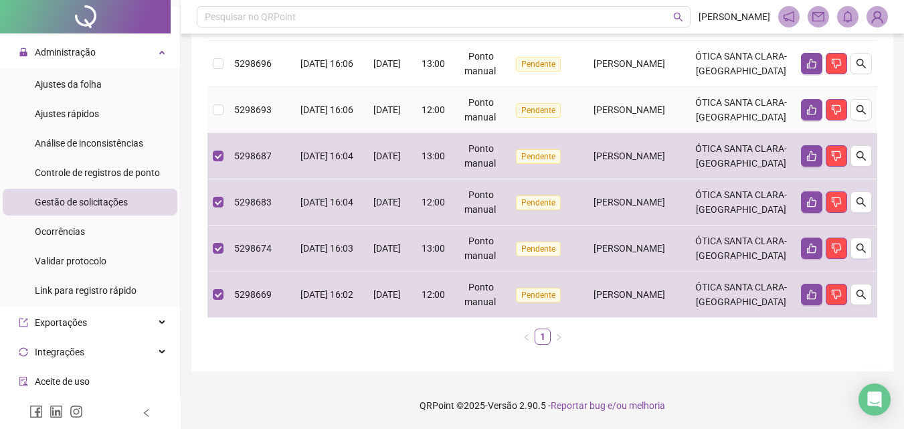
scroll to position [324, 0]
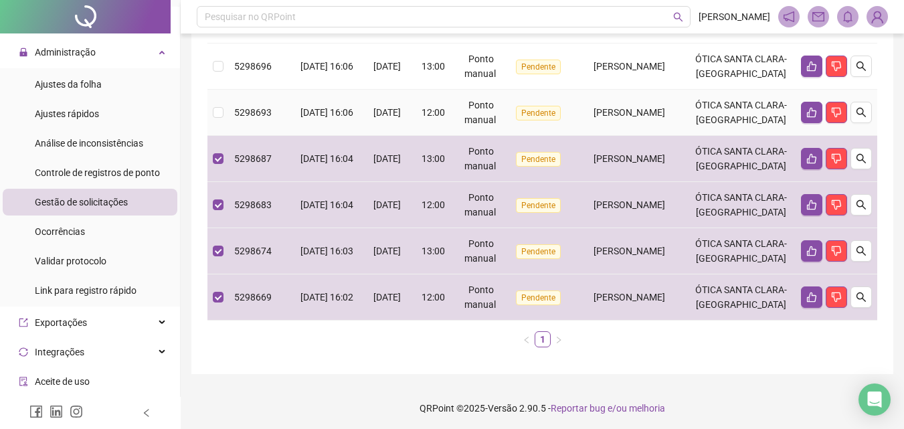
click at [611, 118] on span "[PERSON_NAME]" at bounding box center [629, 112] width 72 height 11
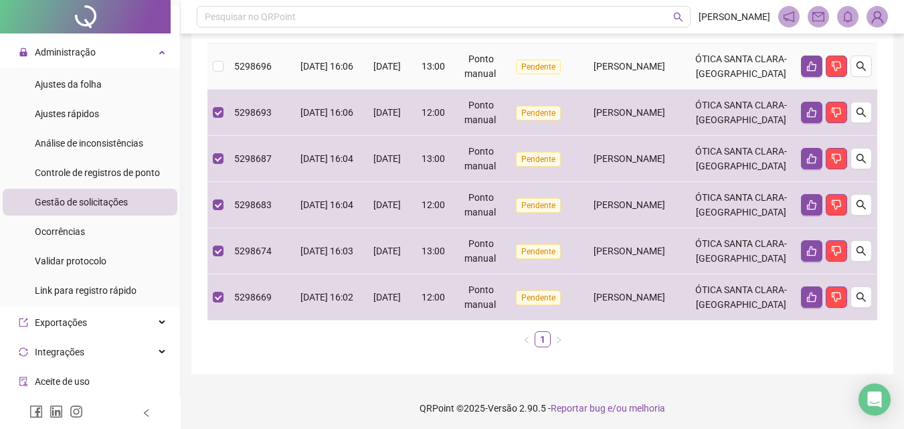
click at [613, 90] on td "[PERSON_NAME]" at bounding box center [629, 66] width 115 height 46
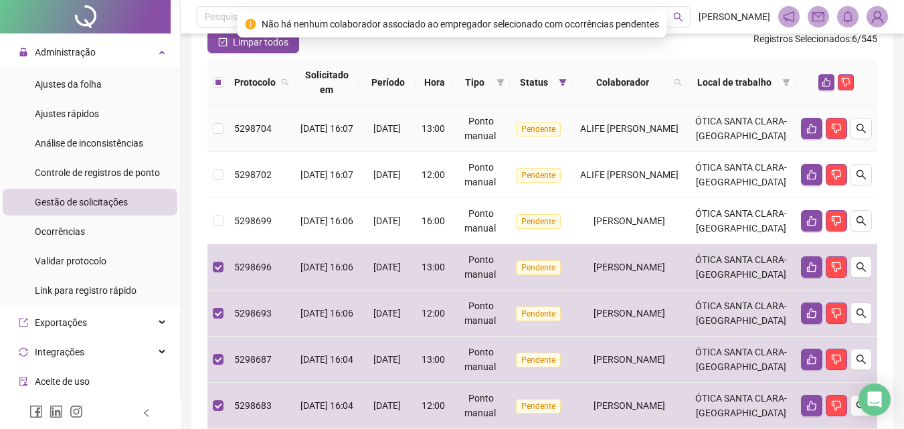
scroll to position [191, 0]
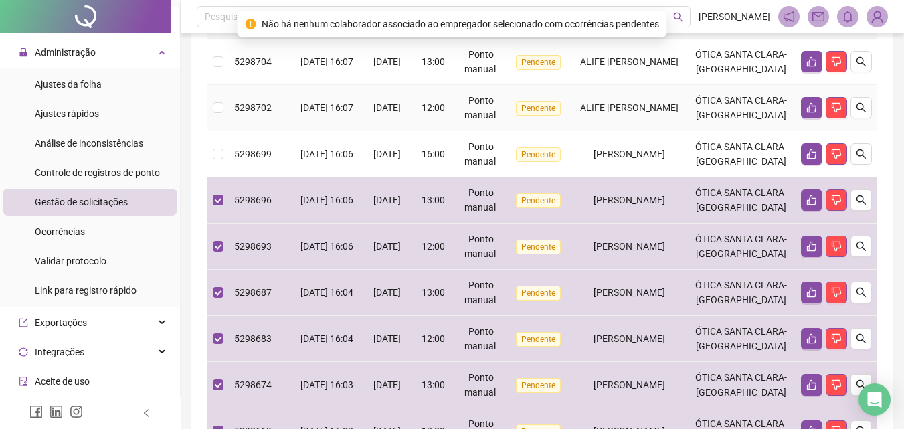
click at [620, 131] on td "ALIFE [PERSON_NAME]" at bounding box center [629, 108] width 115 height 46
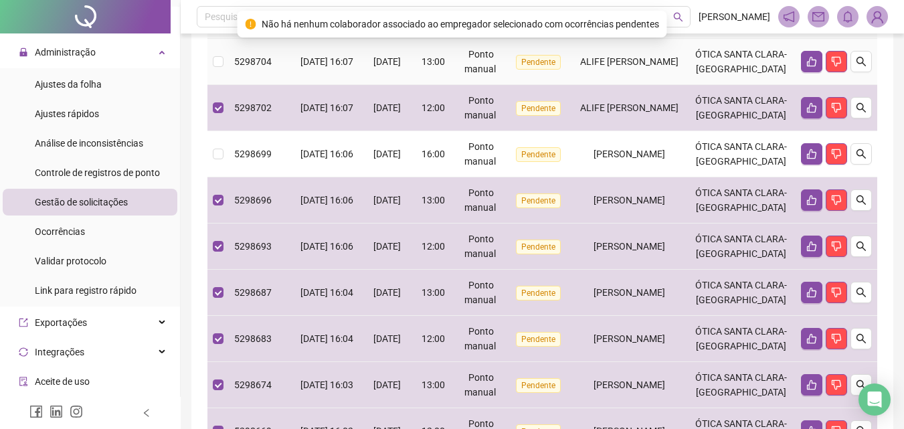
click at [615, 85] on td "ALIFE [PERSON_NAME]" at bounding box center [629, 62] width 115 height 46
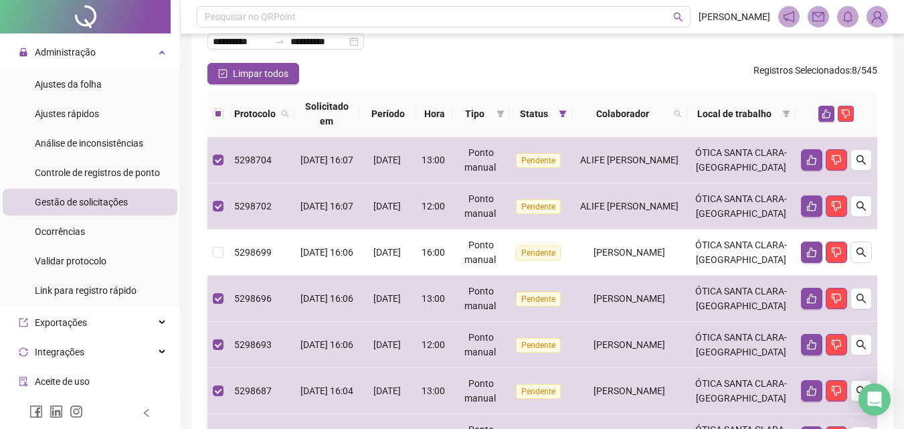
scroll to position [0, 0]
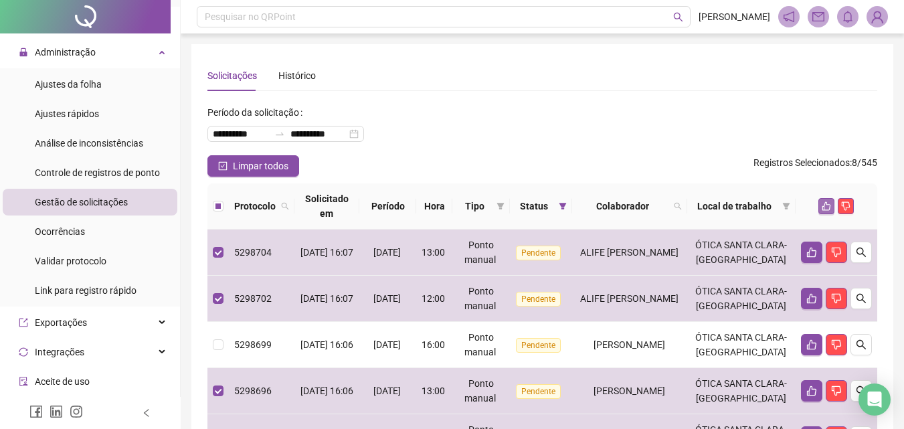
click at [823, 205] on icon "like" at bounding box center [825, 205] width 9 height 9
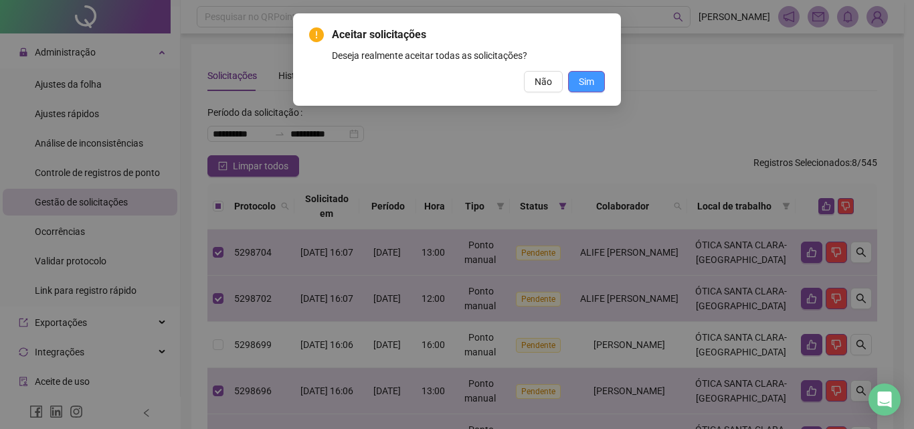
click at [598, 84] on button "Sim" at bounding box center [586, 81] width 37 height 21
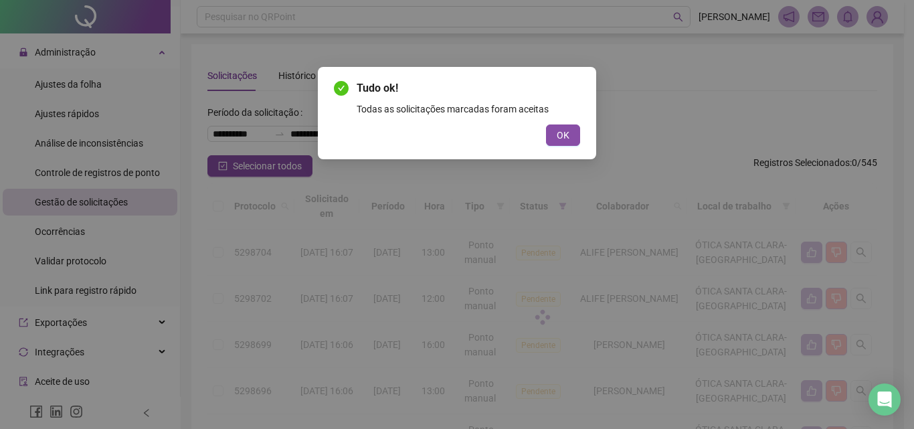
click at [565, 141] on span "OK" at bounding box center [563, 135] width 13 height 15
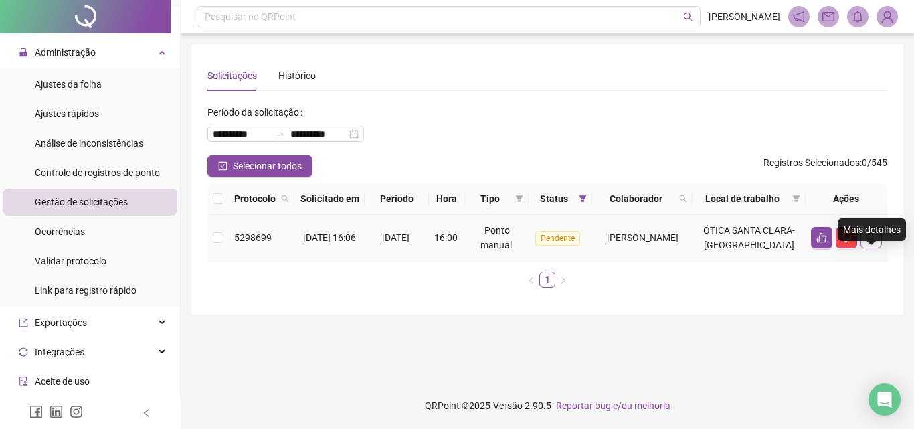
click at [867, 243] on icon "search" at bounding box center [871, 237] width 11 height 11
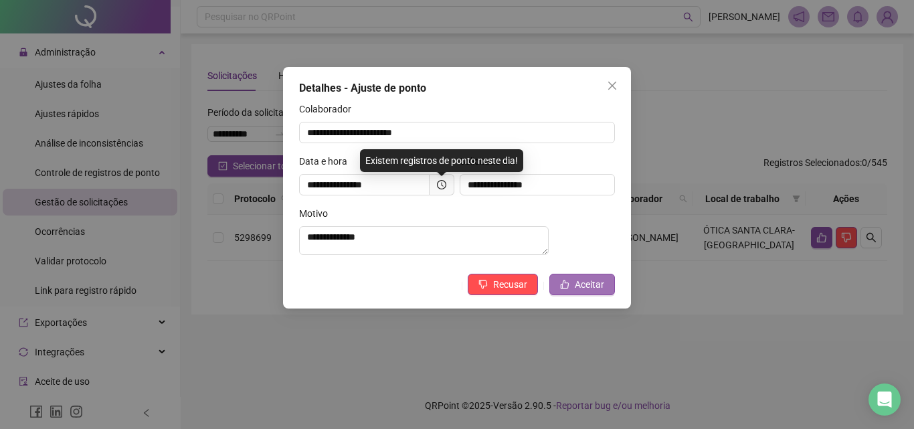
click at [579, 290] on span "Aceitar" at bounding box center [589, 284] width 29 height 15
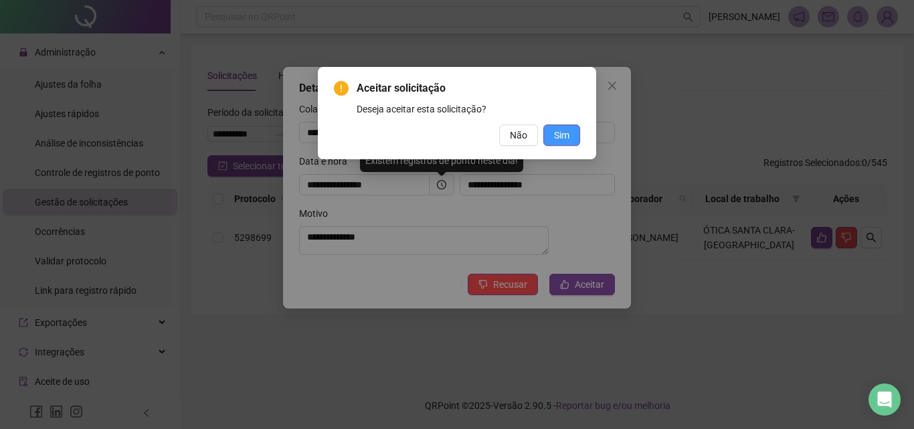
click at [573, 138] on button "Sim" at bounding box center [561, 134] width 37 height 21
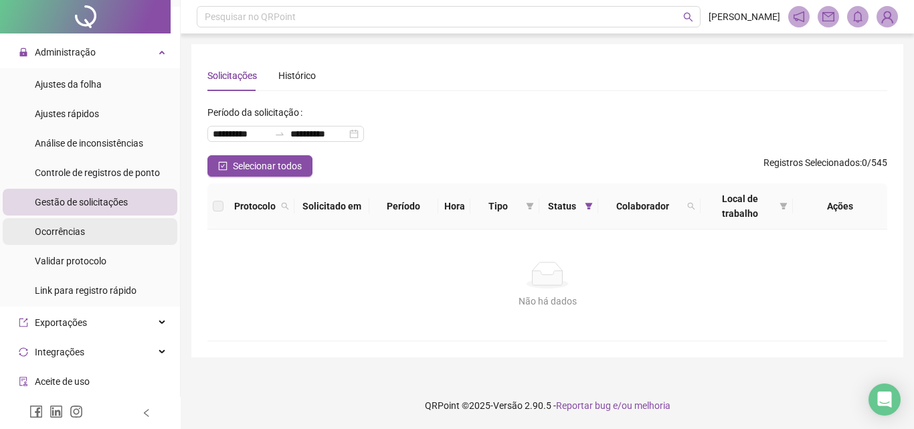
click at [118, 233] on li "Ocorrências" at bounding box center [90, 231] width 175 height 27
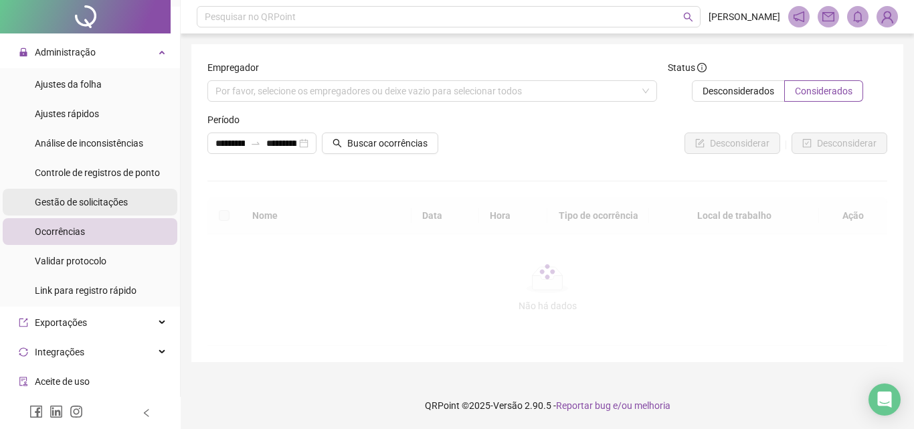
click at [124, 199] on span "Gestão de solicitações" at bounding box center [81, 202] width 93 height 11
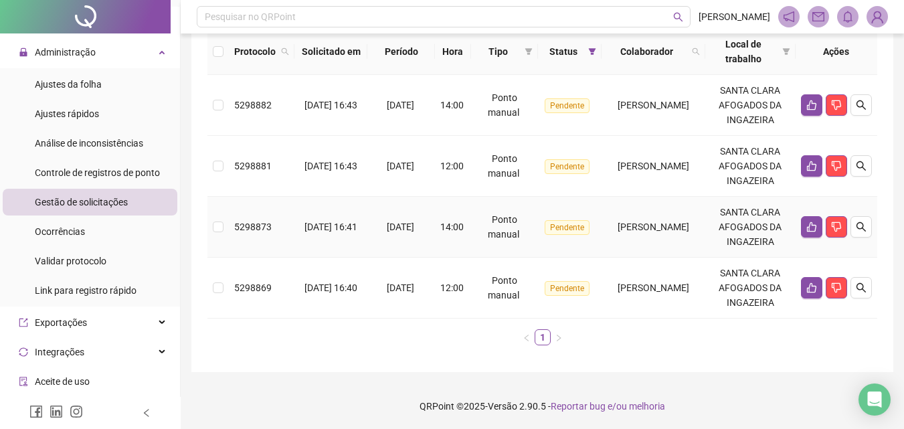
scroll to position [155, 0]
click at [655, 283] on span "[PERSON_NAME]" at bounding box center [653, 287] width 72 height 11
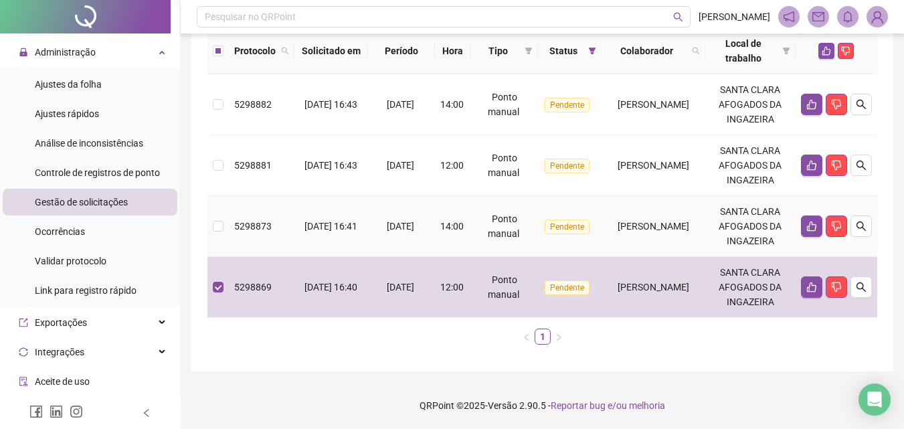
click at [645, 235] on td "[PERSON_NAME]" at bounding box center [653, 226] width 104 height 61
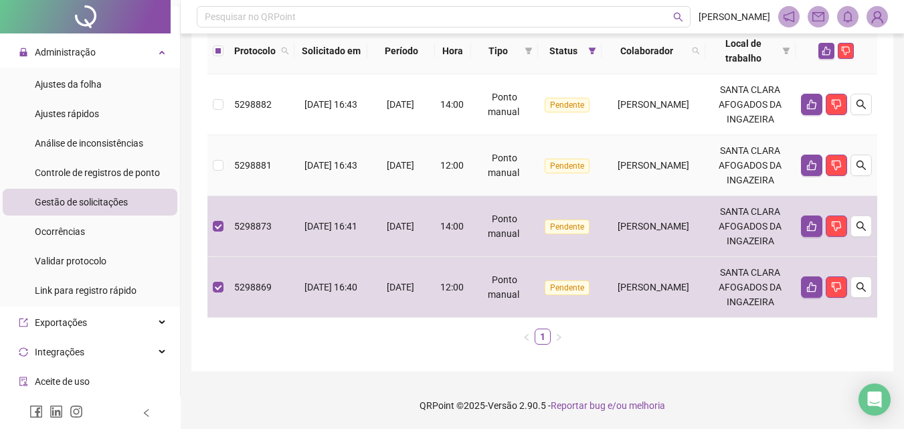
click at [638, 158] on div "[PERSON_NAME]" at bounding box center [653, 165] width 93 height 15
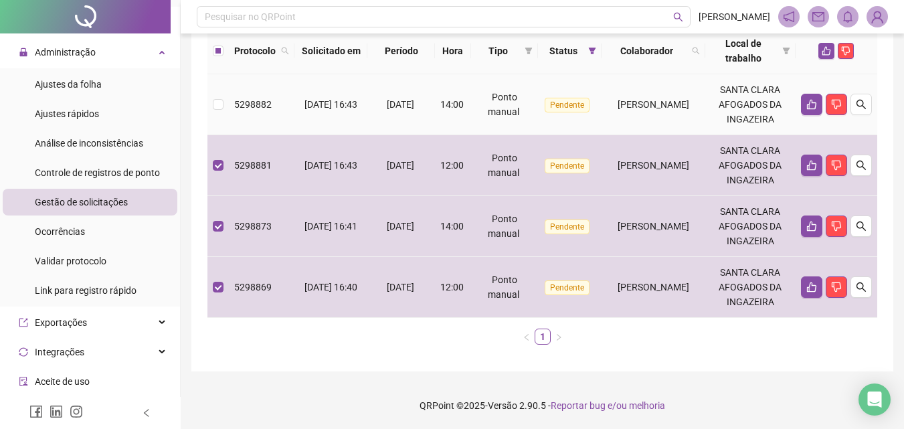
click at [635, 104] on span "[PERSON_NAME]" at bounding box center [653, 104] width 72 height 11
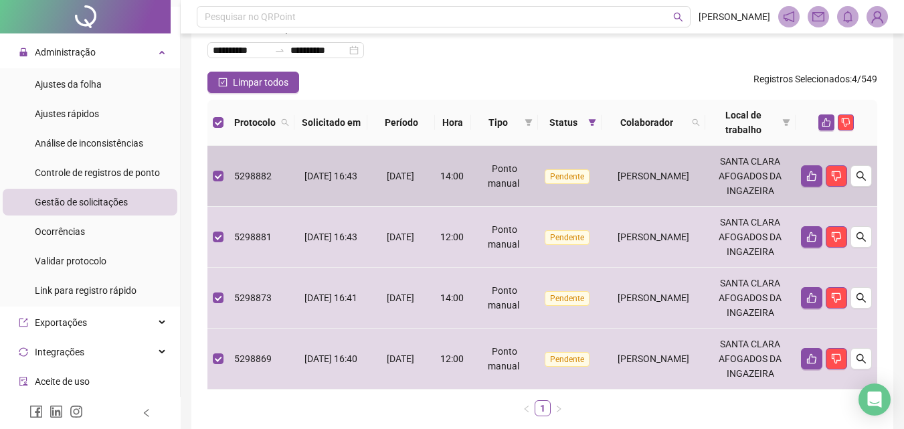
scroll to position [21, 0]
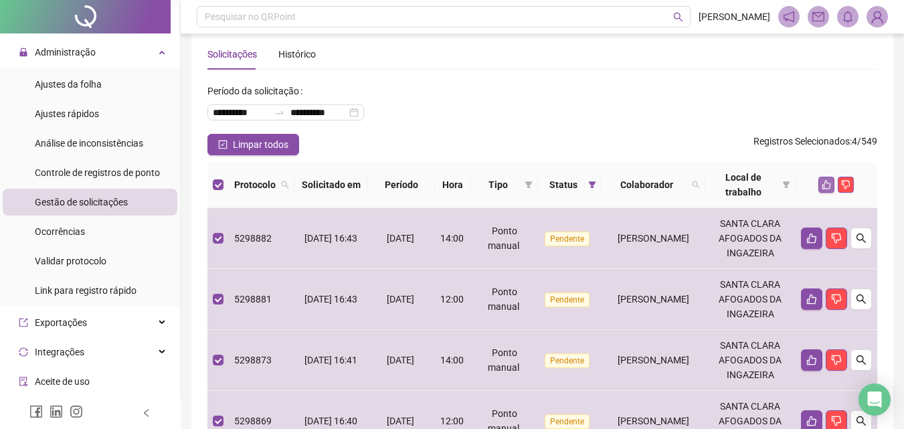
click at [824, 181] on icon "like" at bounding box center [825, 184] width 9 height 9
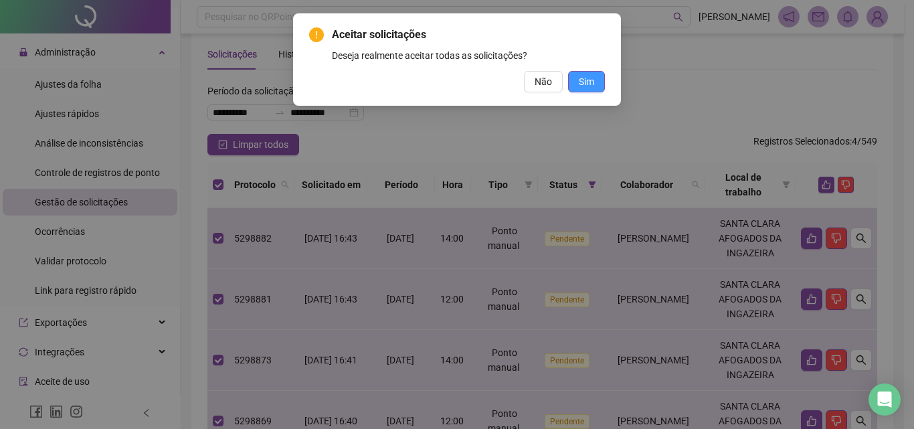
click at [592, 78] on span "Sim" at bounding box center [586, 81] width 15 height 15
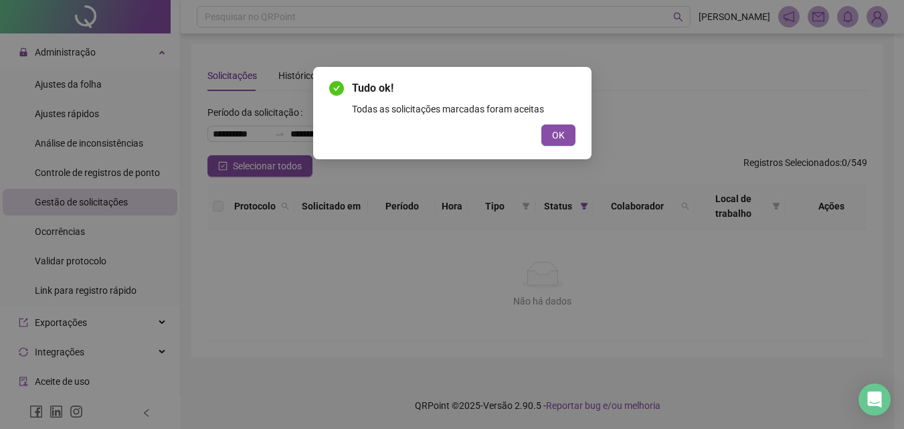
scroll to position [0, 0]
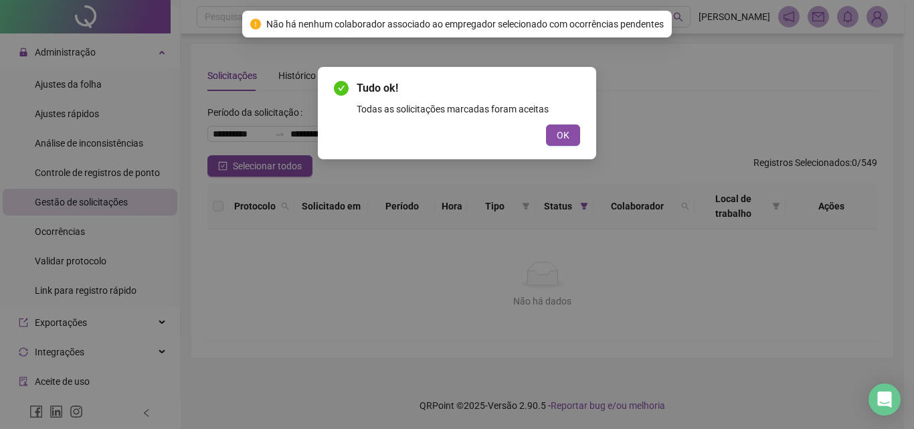
click at [569, 134] on div "Tudo ok! Todas as solicitações marcadas foram aceitas OK" at bounding box center [457, 214] width 914 height 429
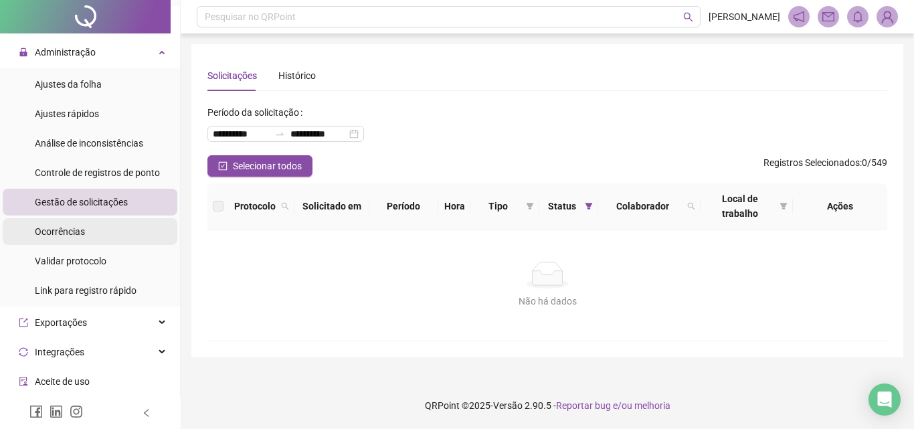
click at [113, 219] on li "Ocorrências" at bounding box center [90, 231] width 175 height 27
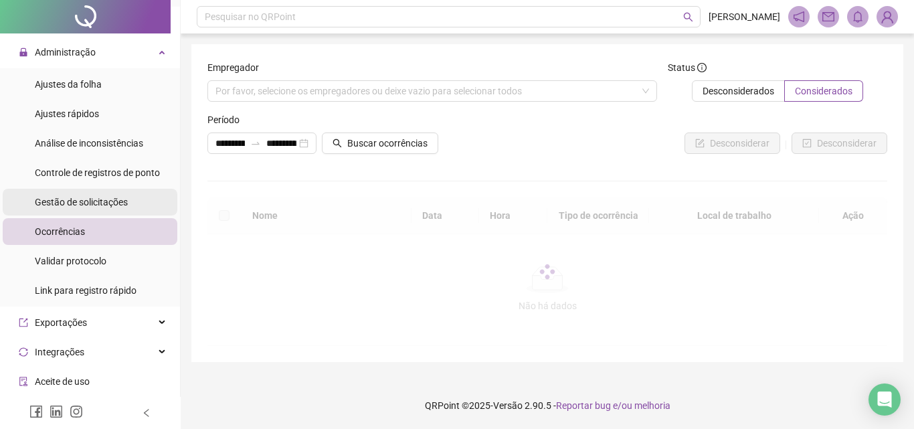
click at [116, 193] on div "Gestão de solicitações" at bounding box center [81, 202] width 93 height 27
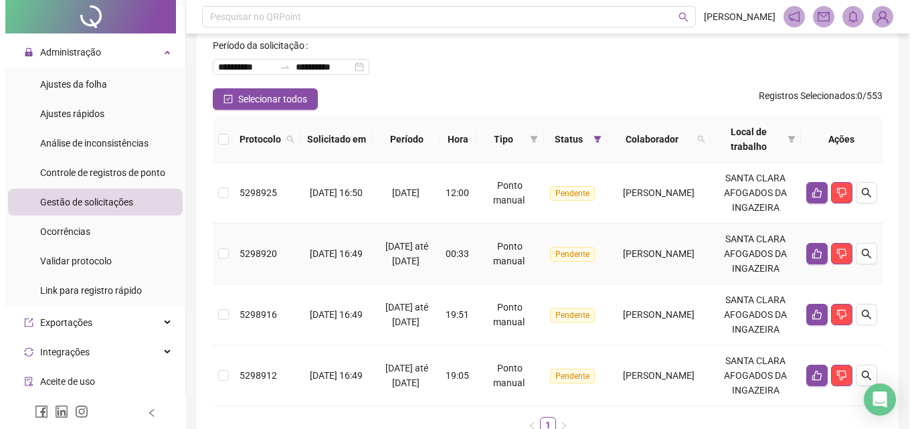
scroll to position [134, 0]
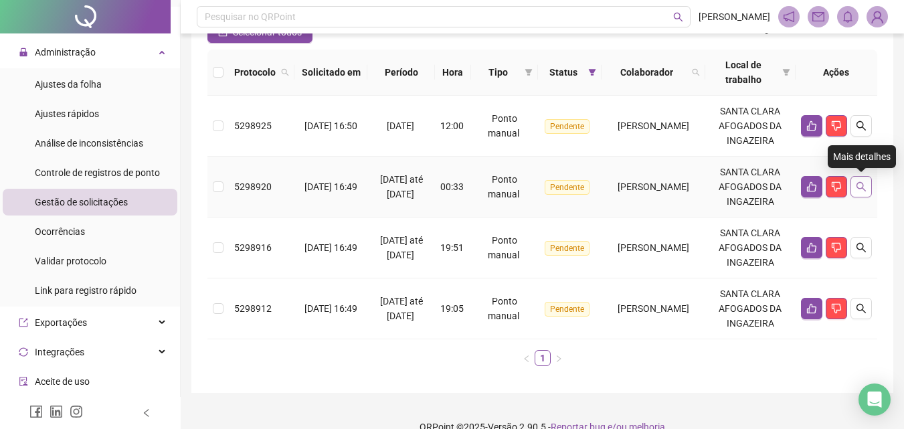
click at [860, 185] on icon "search" at bounding box center [861, 186] width 11 height 11
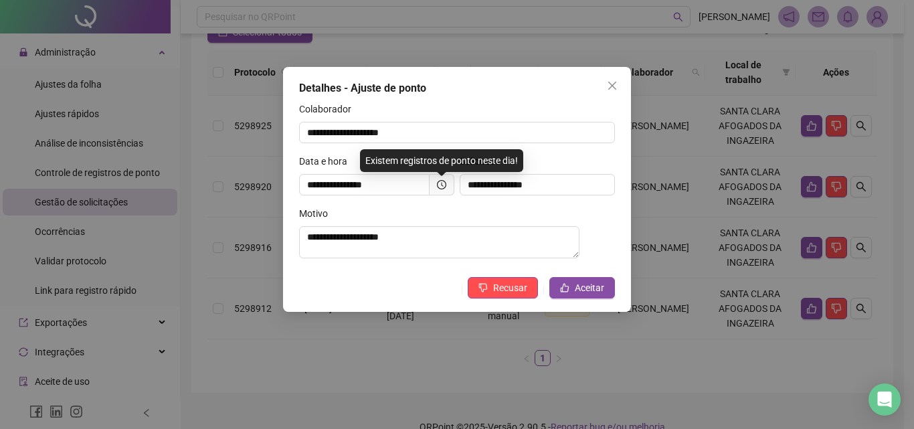
click at [697, 228] on div "**********" at bounding box center [457, 214] width 914 height 429
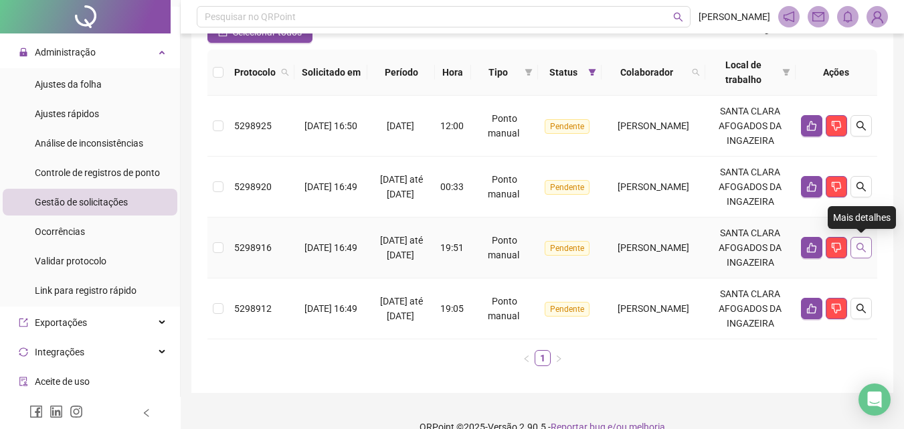
click at [862, 239] on button "button" at bounding box center [860, 247] width 21 height 21
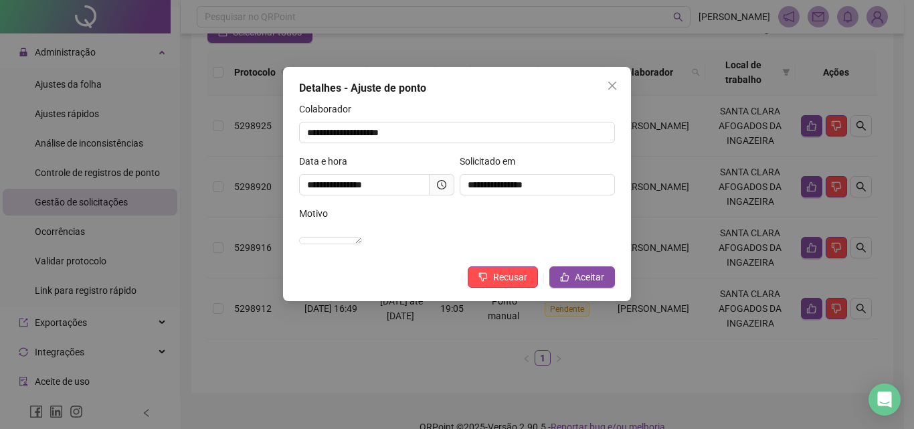
click at [756, 350] on div "**********" at bounding box center [457, 214] width 914 height 429
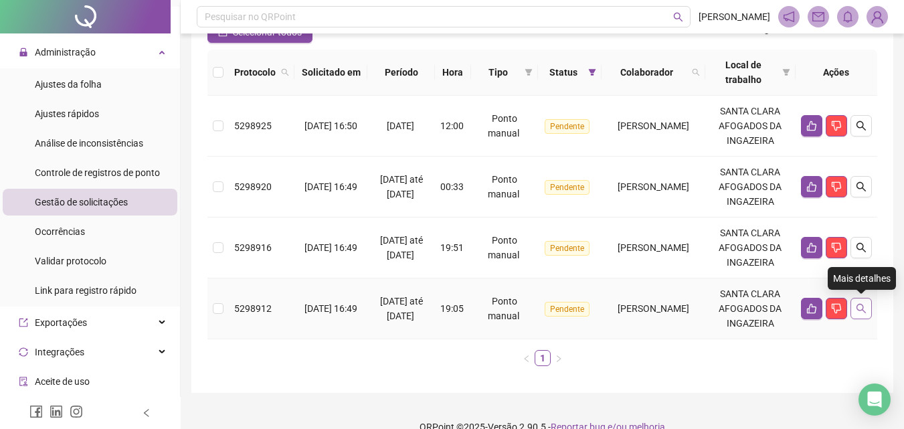
click at [866, 302] on button "button" at bounding box center [860, 308] width 21 height 21
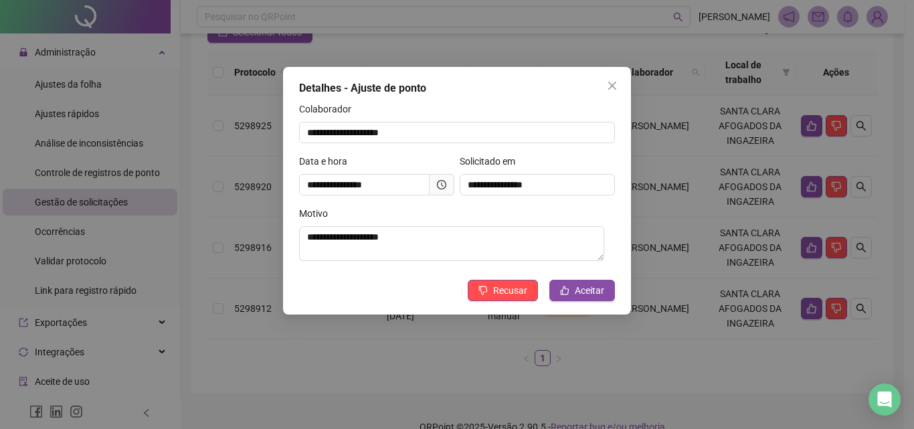
click at [823, 353] on div "**********" at bounding box center [457, 214] width 914 height 429
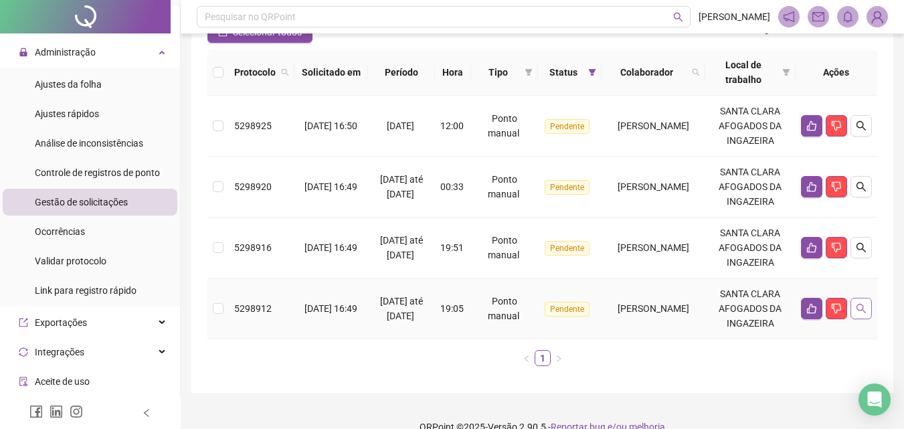
click at [866, 308] on button "button" at bounding box center [860, 308] width 21 height 21
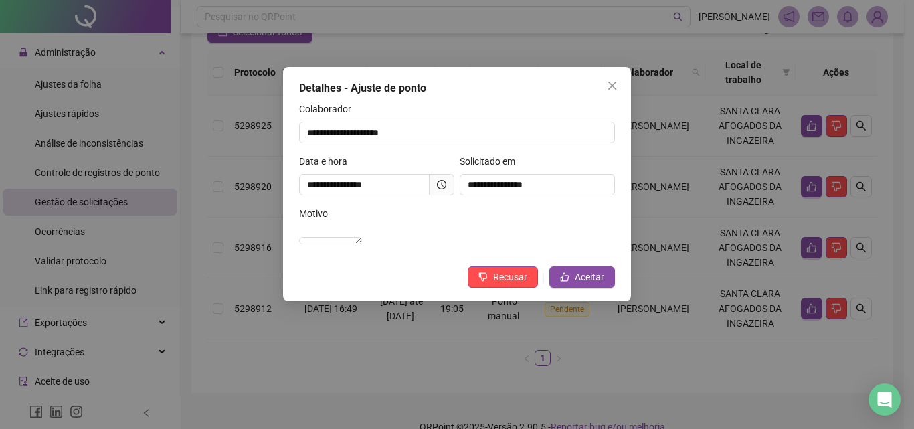
click at [726, 331] on div "**********" at bounding box center [457, 214] width 914 height 429
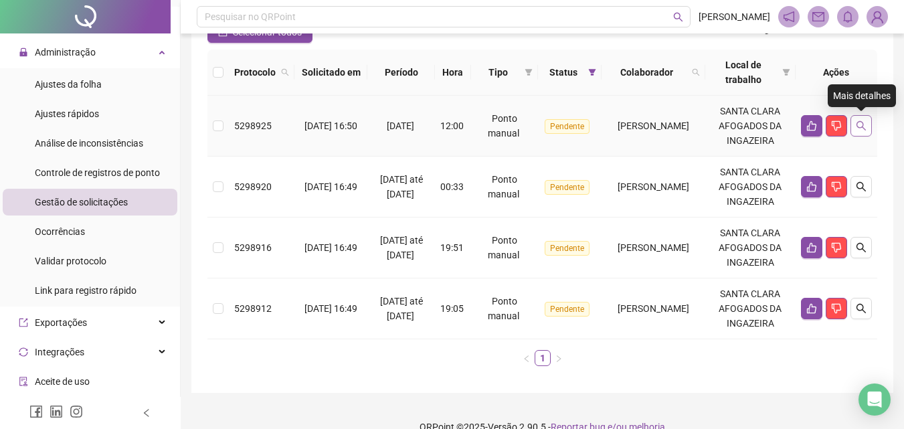
click at [860, 124] on icon "search" at bounding box center [861, 125] width 11 height 11
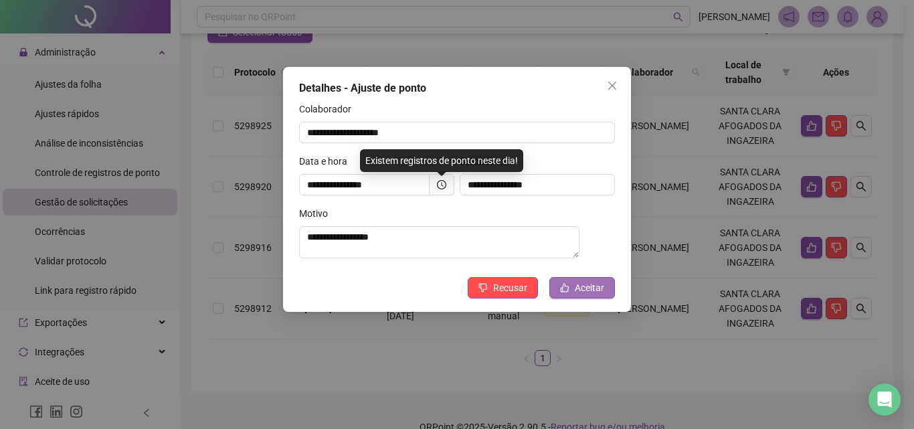
click at [601, 288] on span "Aceitar" at bounding box center [589, 287] width 29 height 15
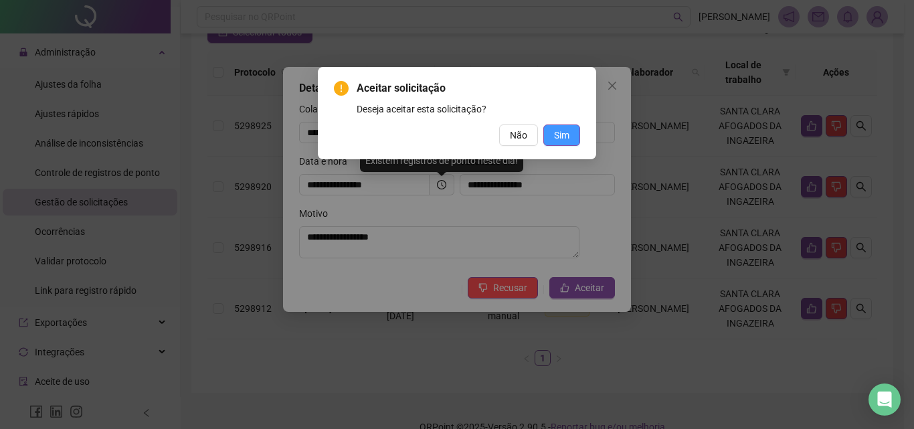
click at [562, 128] on span "Sim" at bounding box center [561, 135] width 15 height 15
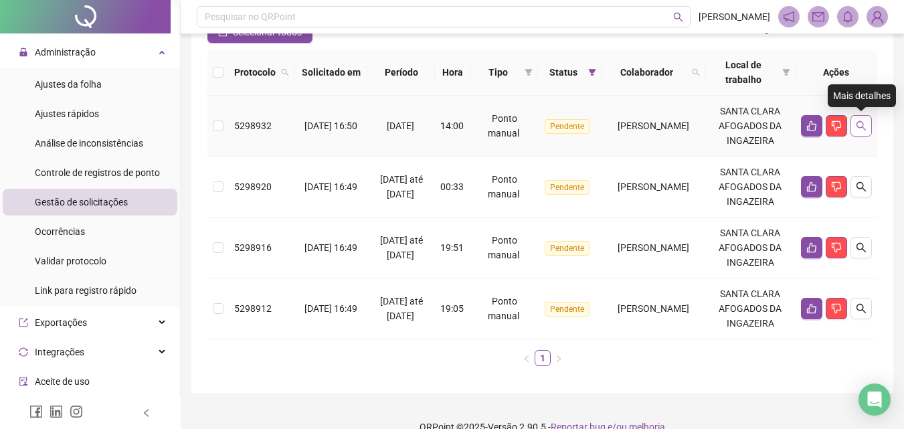
click at [862, 126] on icon "search" at bounding box center [861, 125] width 11 height 11
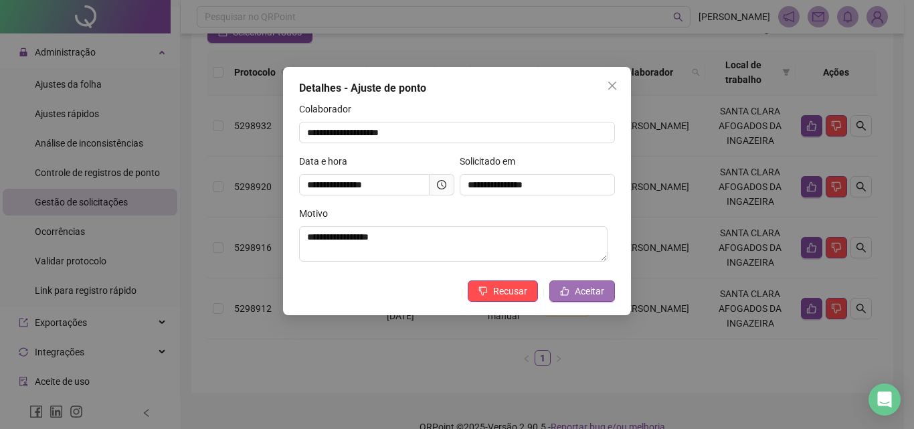
click at [584, 286] on span "Aceitar" at bounding box center [589, 291] width 29 height 15
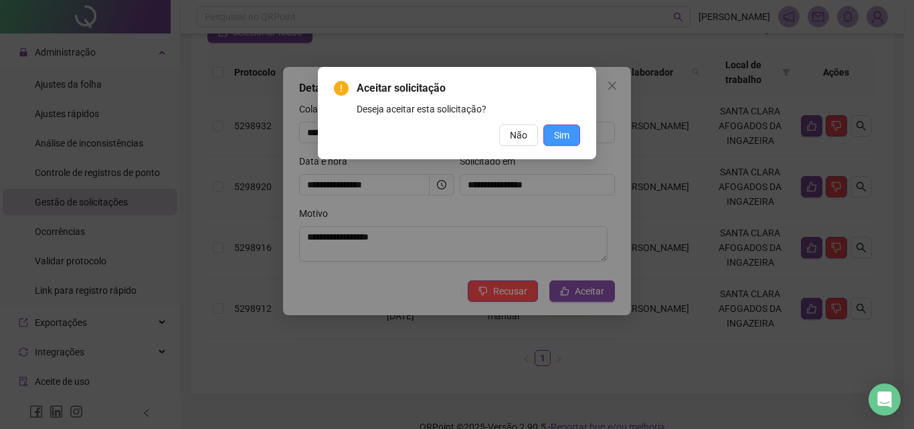
click at [563, 128] on span "Sim" at bounding box center [561, 135] width 15 height 15
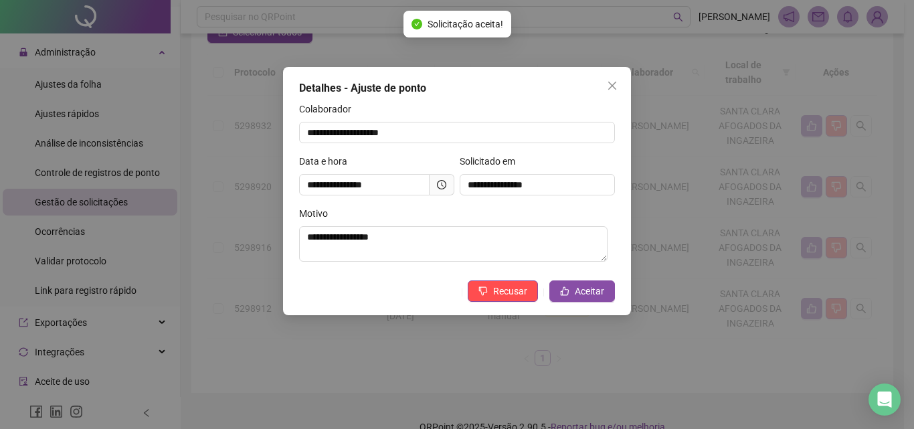
scroll to position [94, 0]
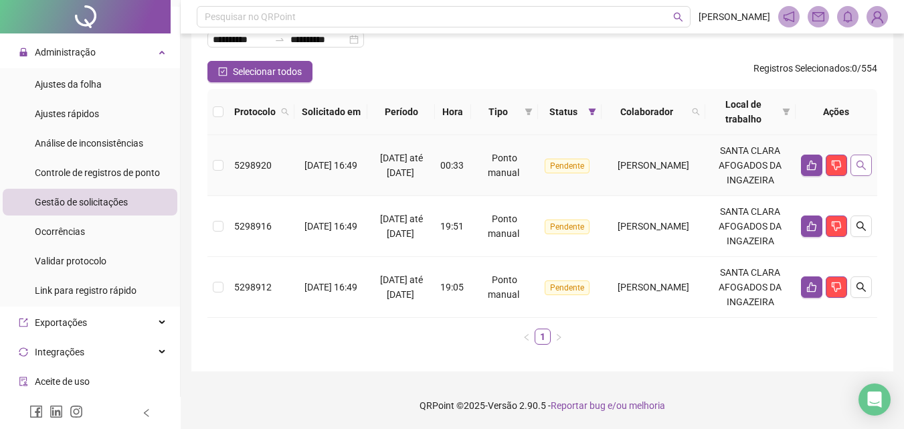
click at [860, 163] on icon "search" at bounding box center [861, 165] width 11 height 11
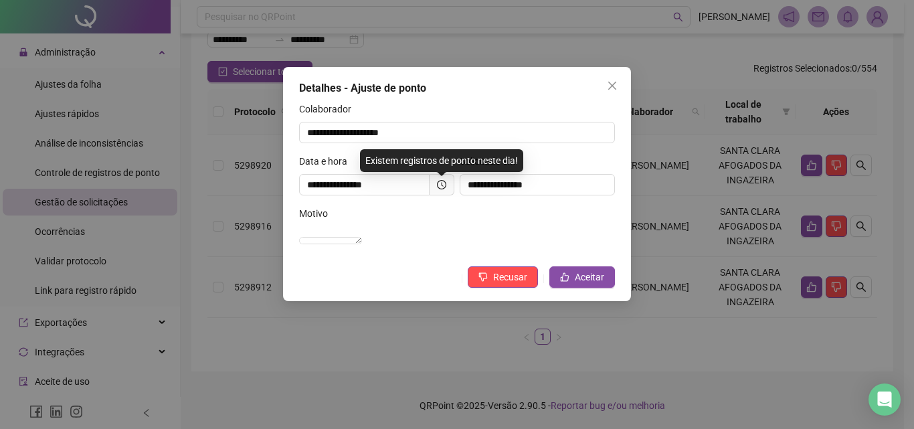
click at [664, 205] on div "**********" at bounding box center [457, 214] width 914 height 429
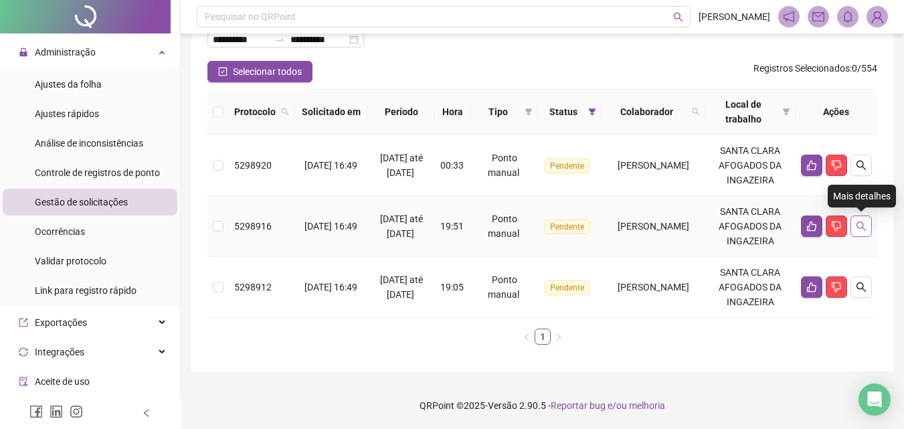
click at [862, 221] on icon "search" at bounding box center [861, 226] width 11 height 11
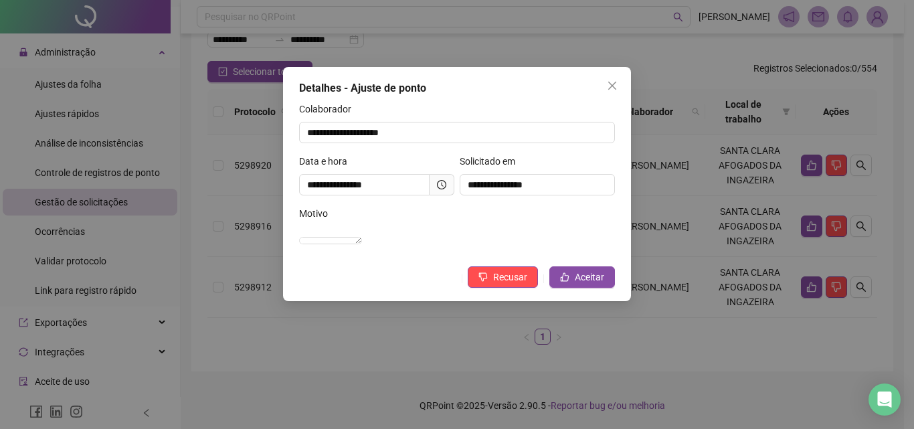
click at [725, 228] on div "**********" at bounding box center [457, 214] width 914 height 429
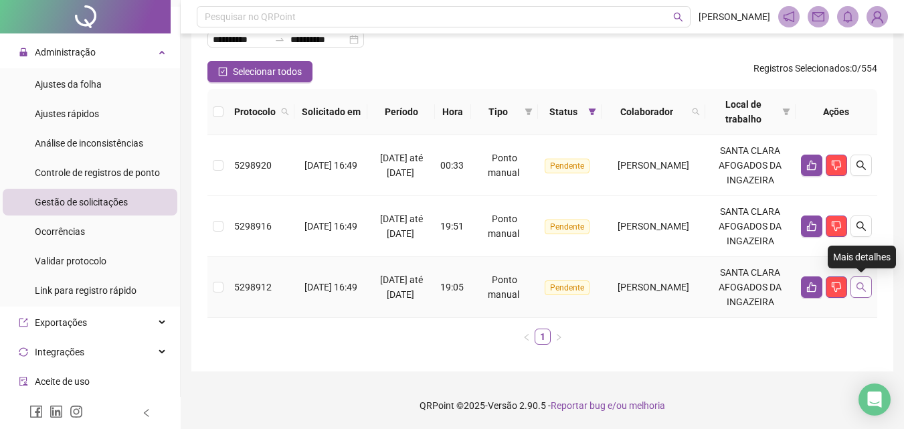
click at [866, 287] on icon "search" at bounding box center [861, 287] width 11 height 11
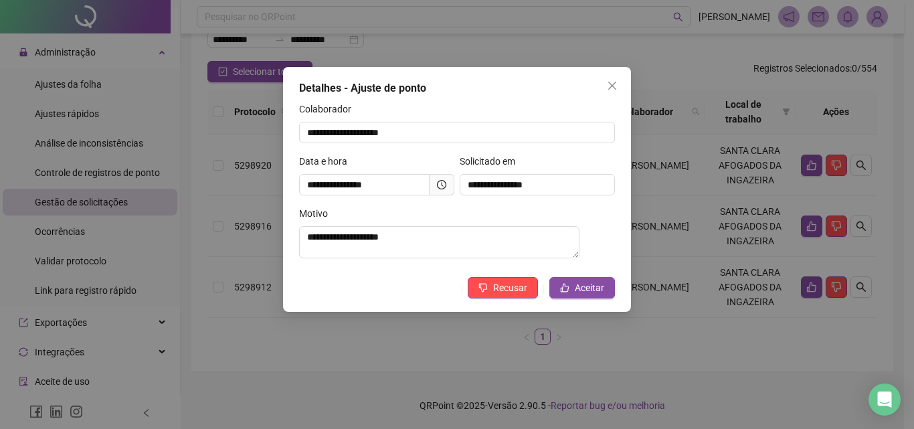
click at [694, 359] on div "**********" at bounding box center [457, 214] width 914 height 429
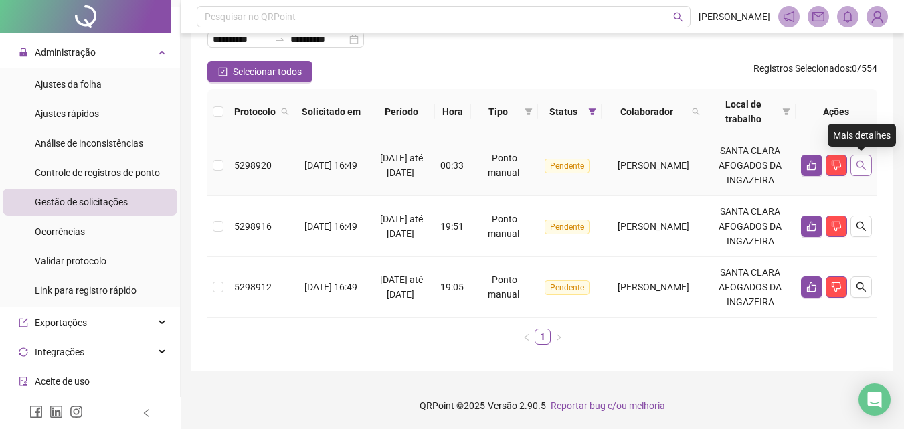
click at [866, 159] on button "button" at bounding box center [860, 165] width 21 height 21
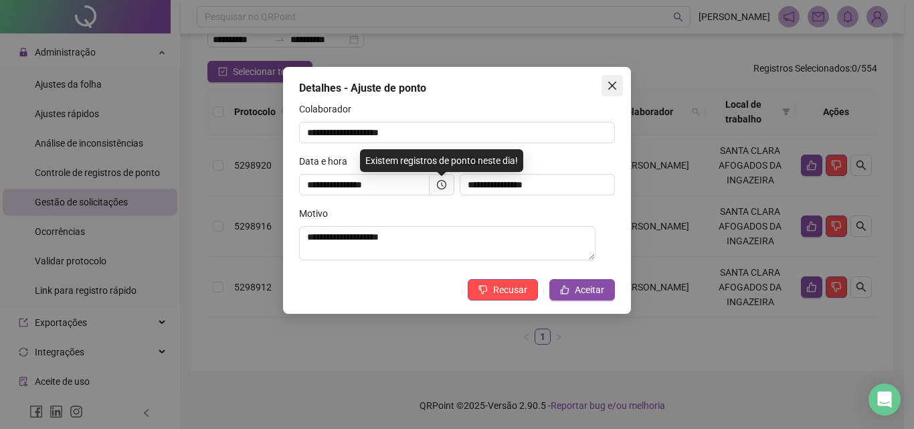
click at [605, 88] on span "Close" at bounding box center [611, 85] width 21 height 11
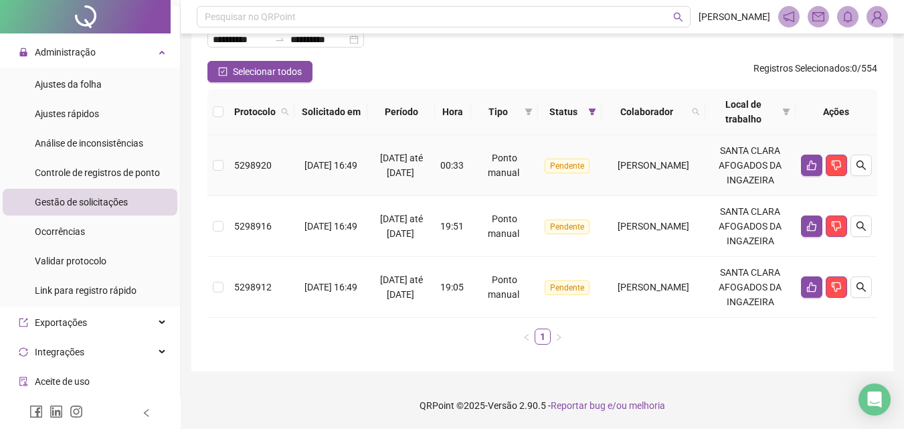
click at [619, 169] on span "[PERSON_NAME]" at bounding box center [653, 165] width 72 height 11
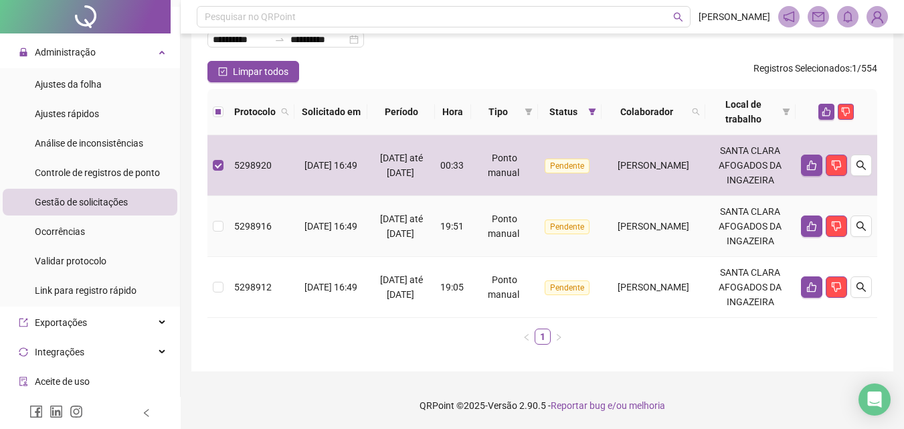
click at [623, 225] on span "[PERSON_NAME]" at bounding box center [653, 226] width 72 height 11
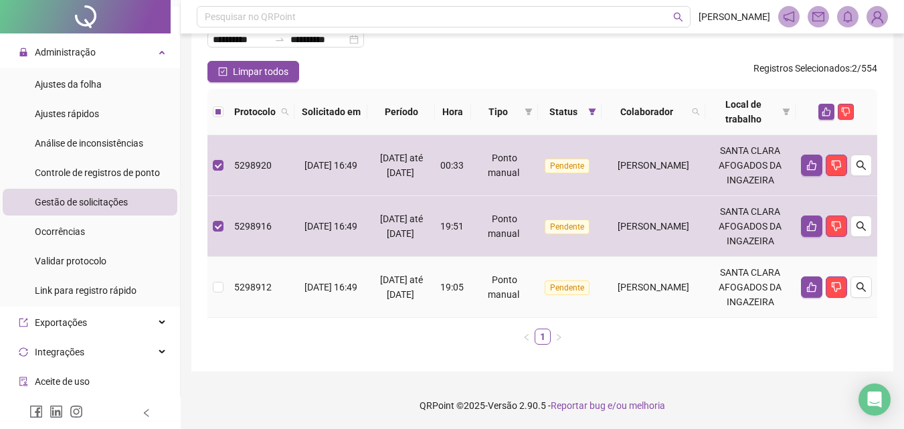
click at [623, 277] on td "[PERSON_NAME]" at bounding box center [653, 287] width 104 height 61
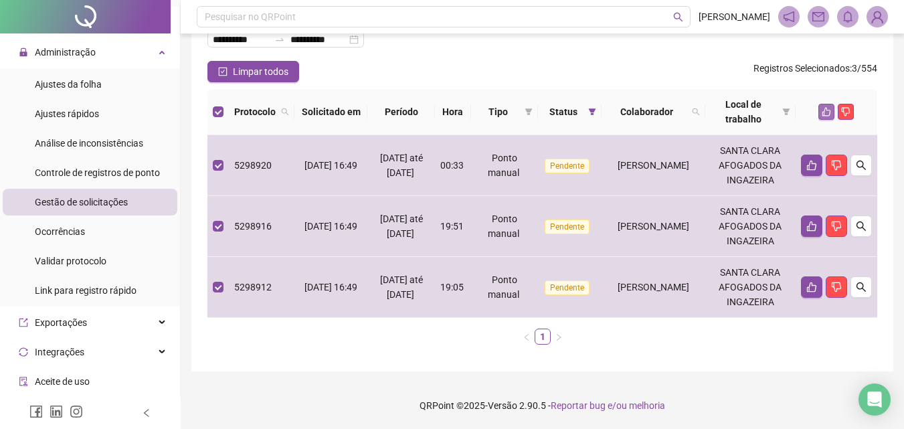
click at [827, 114] on icon "like" at bounding box center [825, 111] width 9 height 9
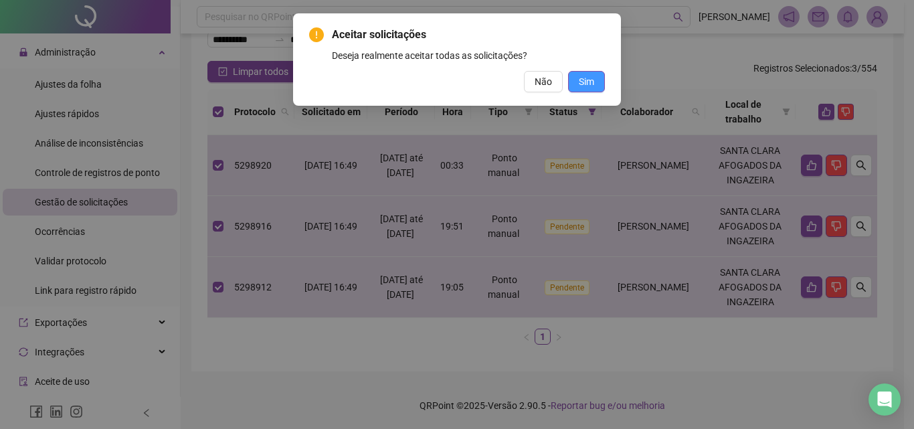
click at [583, 78] on span "Sim" at bounding box center [586, 81] width 15 height 15
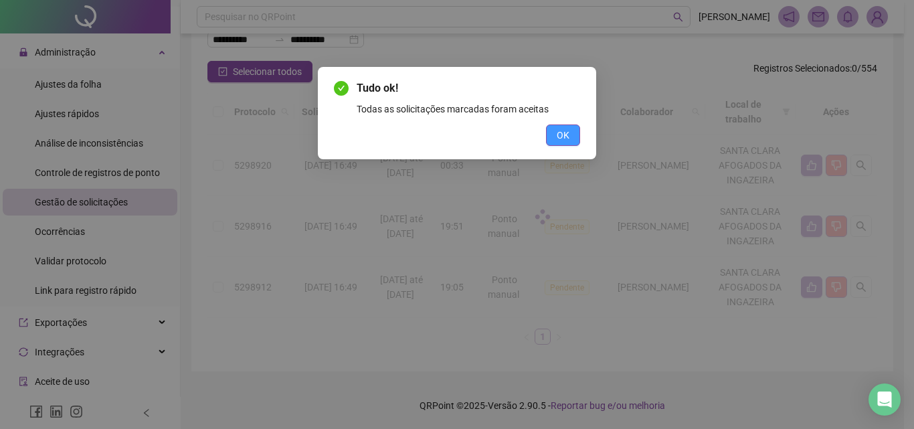
scroll to position [0, 0]
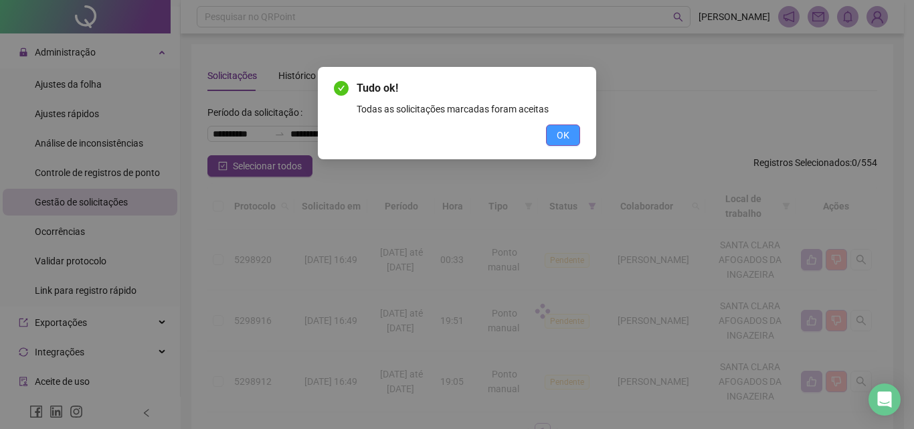
click at [567, 134] on span "OK" at bounding box center [563, 135] width 13 height 15
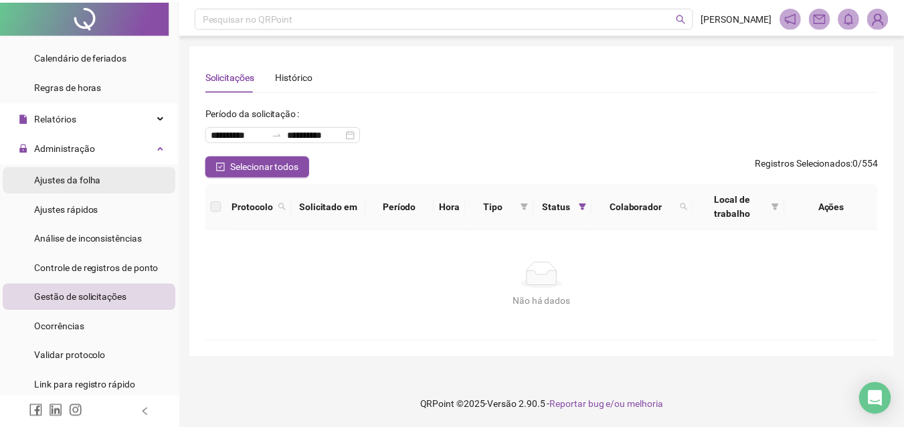
scroll to position [153, 0]
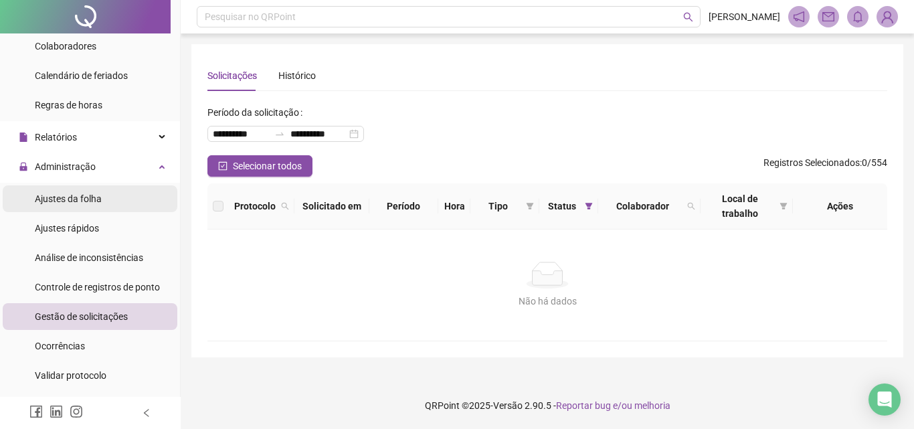
click at [99, 199] on span "Ajustes da folha" at bounding box center [68, 198] width 67 height 11
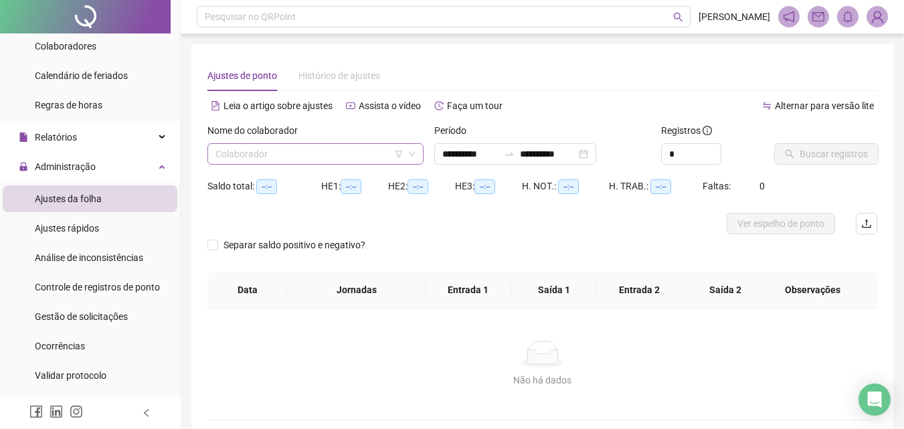
click at [270, 158] on input "search" at bounding box center [309, 154] width 188 height 20
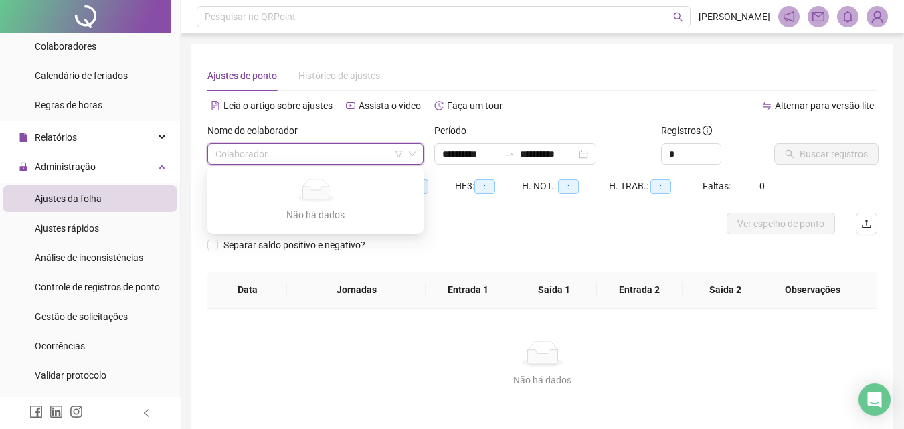
type input "**********"
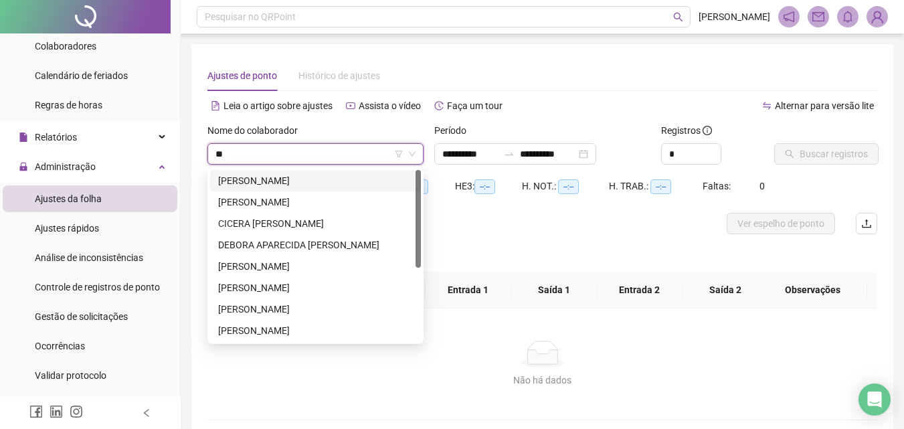
type input "***"
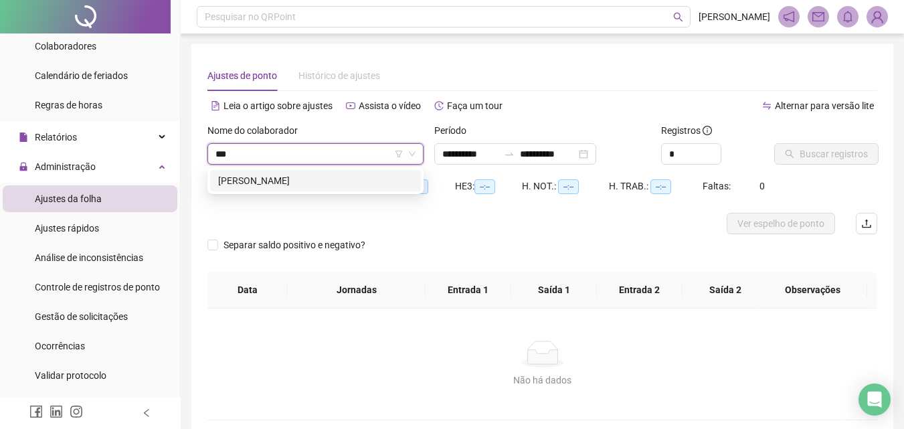
click at [282, 176] on div "[PERSON_NAME]" at bounding box center [315, 180] width 195 height 15
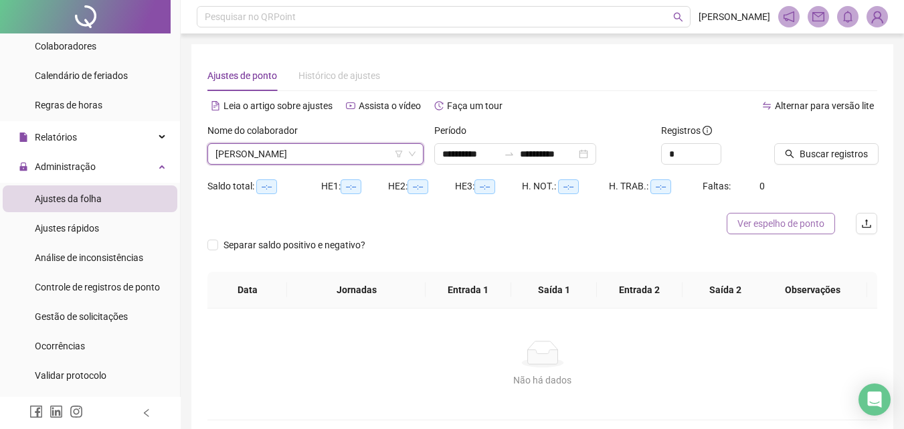
click at [759, 225] on span "Ver espelho de ponto" at bounding box center [780, 223] width 87 height 15
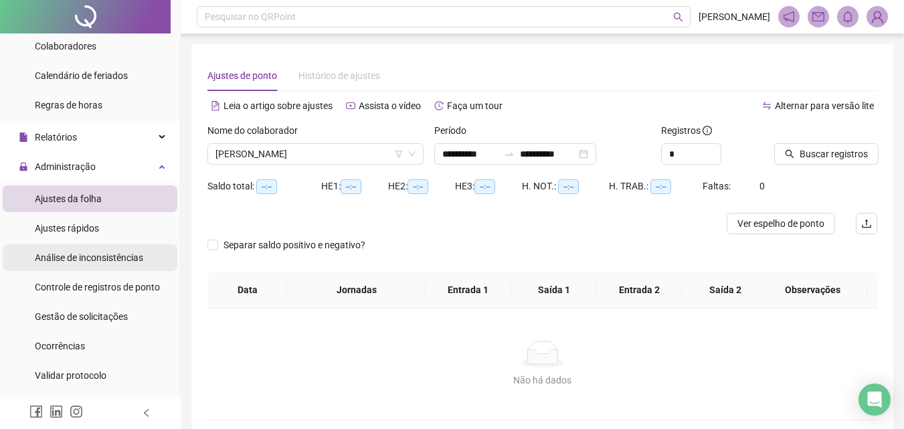
scroll to position [220, 0]
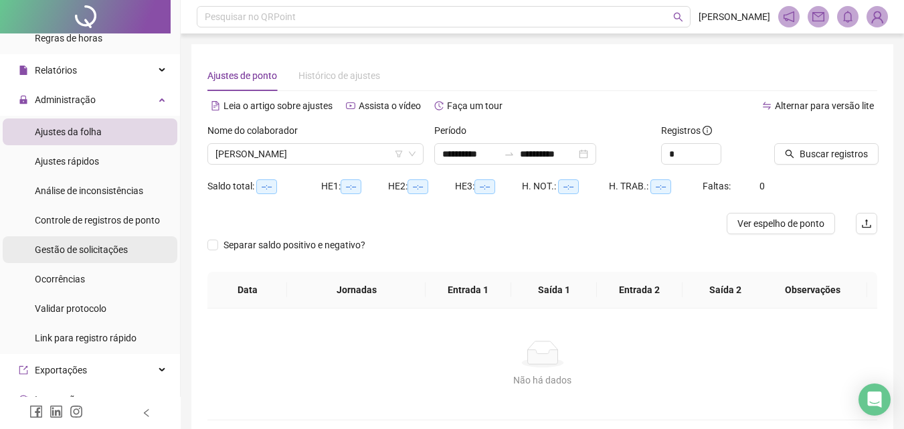
click at [80, 246] on span "Gestão de solicitações" at bounding box center [81, 249] width 93 height 11
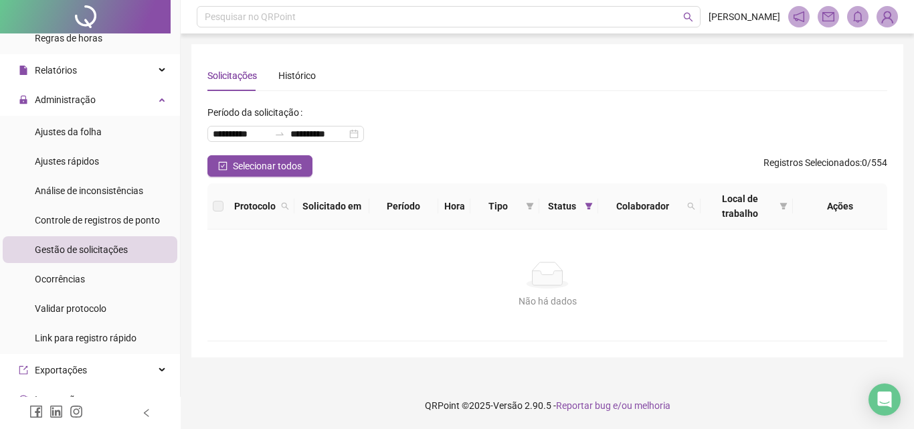
click at [822, 203] on div "Ações" at bounding box center [840, 206] width 84 height 15
click at [778, 203] on span at bounding box center [783, 206] width 13 height 35
click at [585, 204] on icon "filter" at bounding box center [589, 206] width 8 height 8
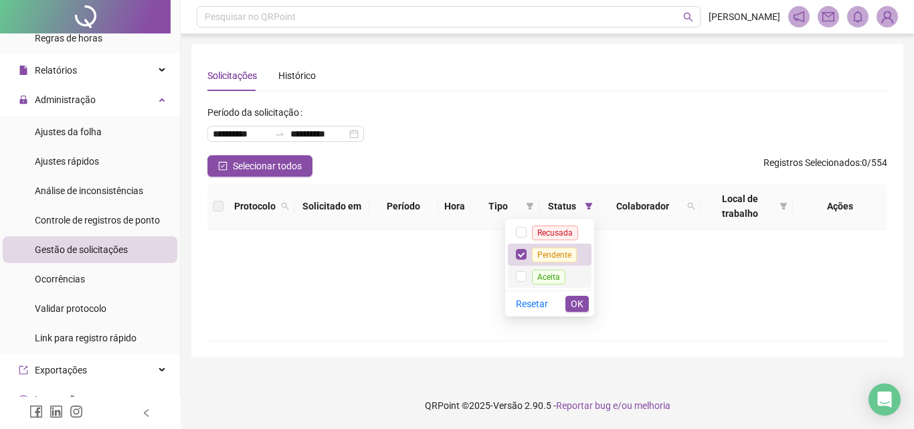
click at [559, 266] on li "Aceita" at bounding box center [550, 277] width 84 height 22
click at [558, 253] on span "Pendente" at bounding box center [554, 255] width 45 height 15
click at [571, 302] on span "OK" at bounding box center [577, 303] width 13 height 15
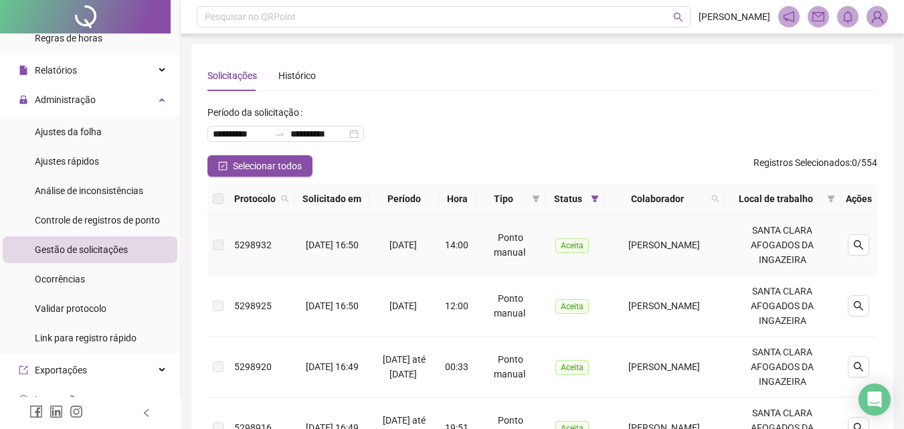
scroll to position [134, 0]
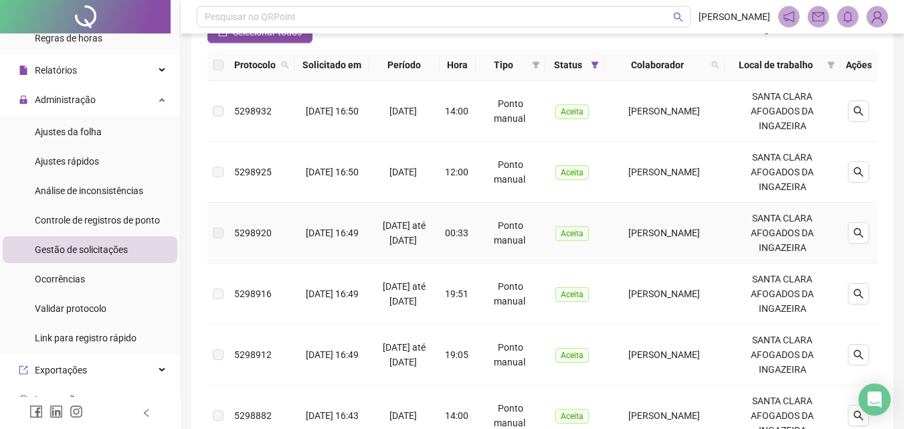
click at [223, 240] on label at bounding box center [218, 232] width 11 height 15
click at [854, 238] on icon "search" at bounding box center [858, 232] width 11 height 11
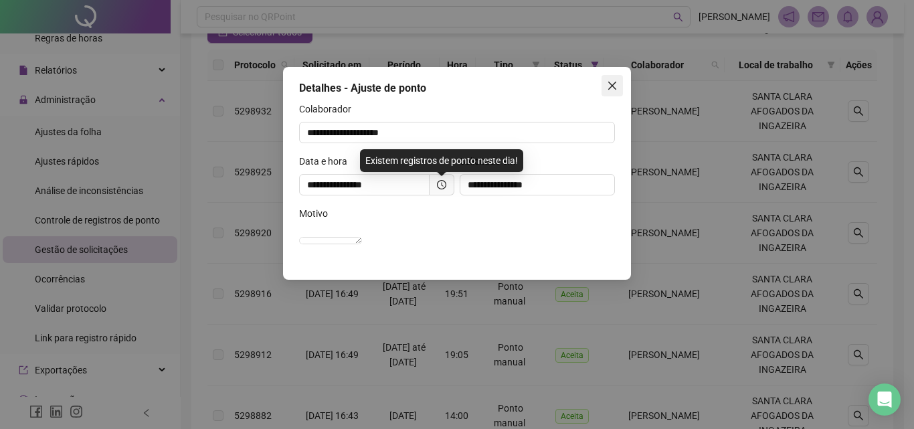
click at [617, 84] on span "Close" at bounding box center [611, 85] width 21 height 11
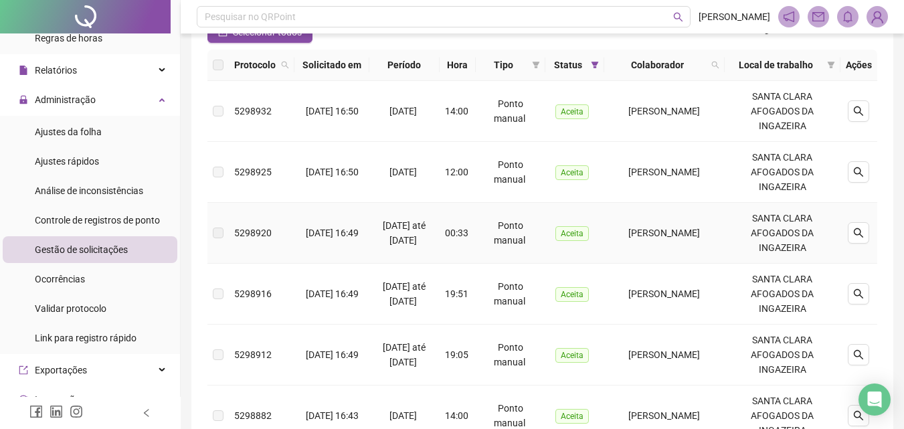
click at [555, 241] on span "Aceita" at bounding box center [571, 233] width 33 height 15
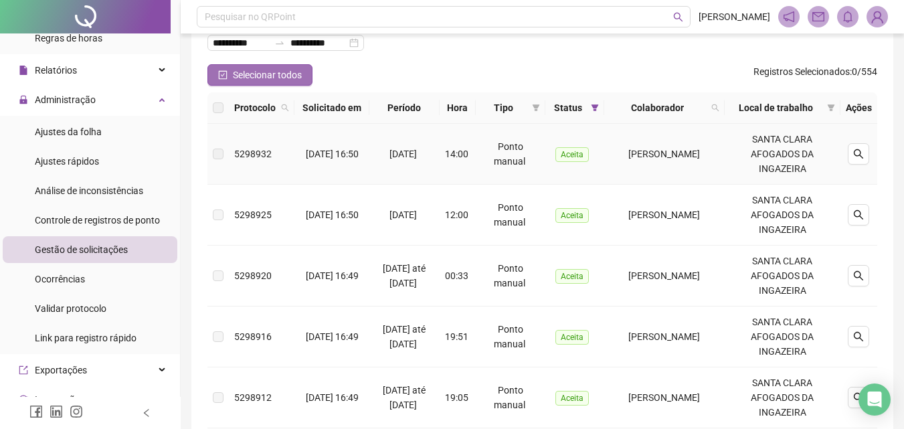
scroll to position [67, 0]
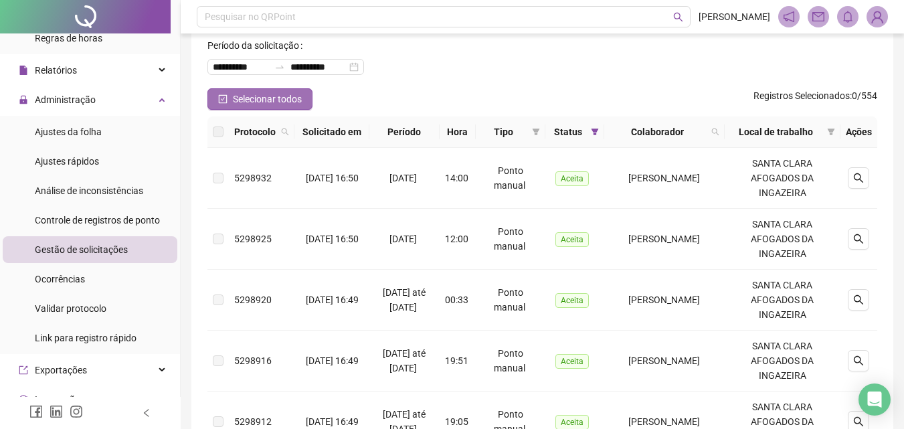
click at [251, 104] on span "Selecionar todos" at bounding box center [267, 99] width 69 height 15
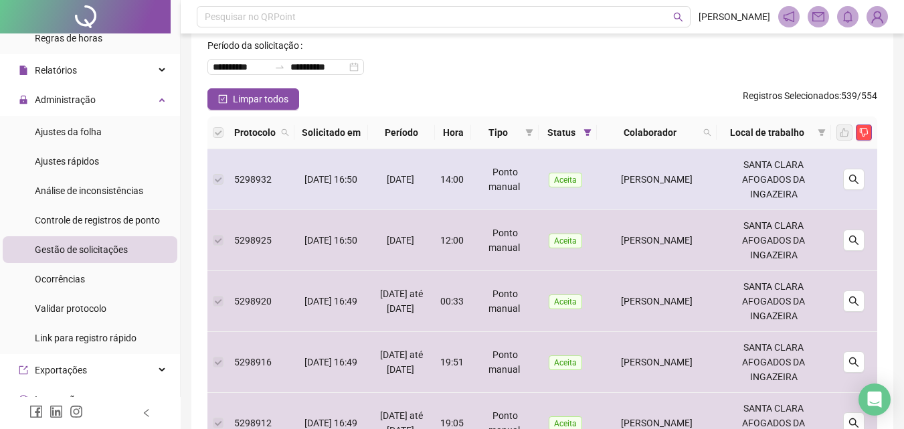
click at [223, 187] on label at bounding box center [218, 179] width 11 height 15
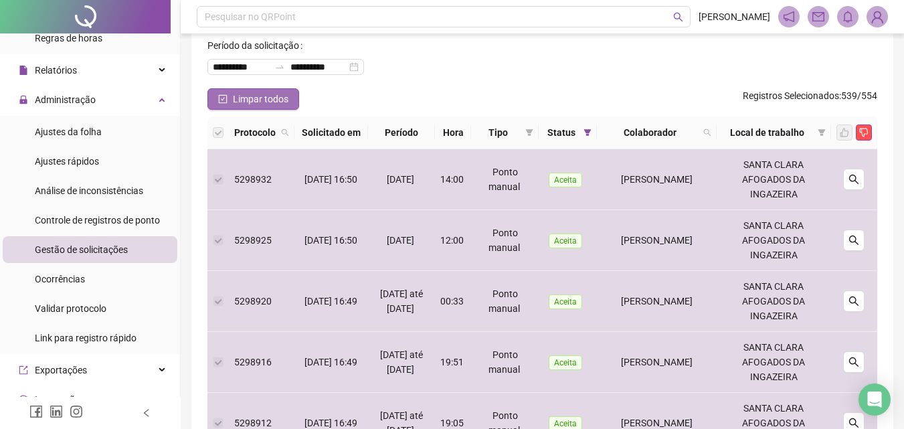
click at [234, 102] on span "Limpar todos" at bounding box center [261, 99] width 56 height 15
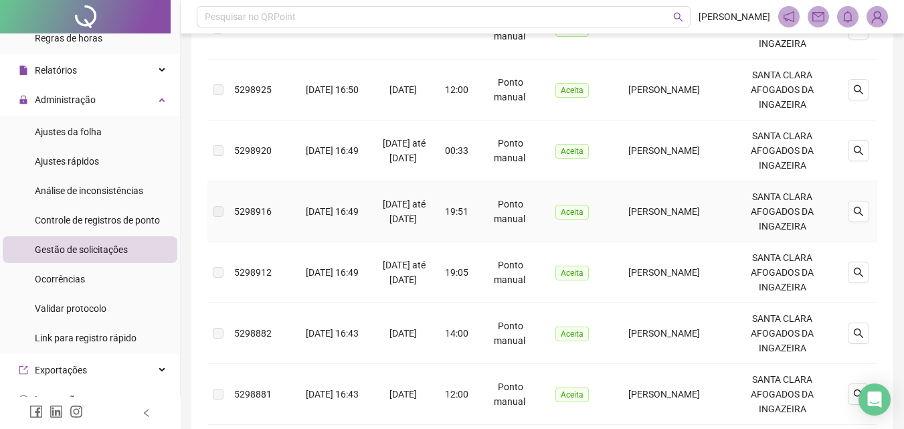
scroll to position [268, 0]
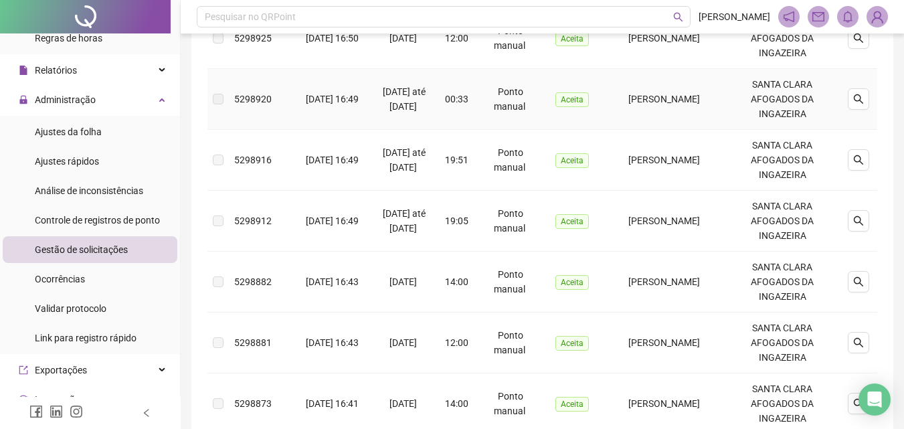
click at [620, 121] on td "[PERSON_NAME]" at bounding box center [664, 99] width 120 height 61
drag, startPoint x: 620, startPoint y: 121, endPoint x: 568, endPoint y: 121, distance: 52.2
click at [568, 121] on td "Aceita" at bounding box center [574, 99] width 59 height 61
click at [566, 107] on span "Aceita" at bounding box center [571, 99] width 33 height 15
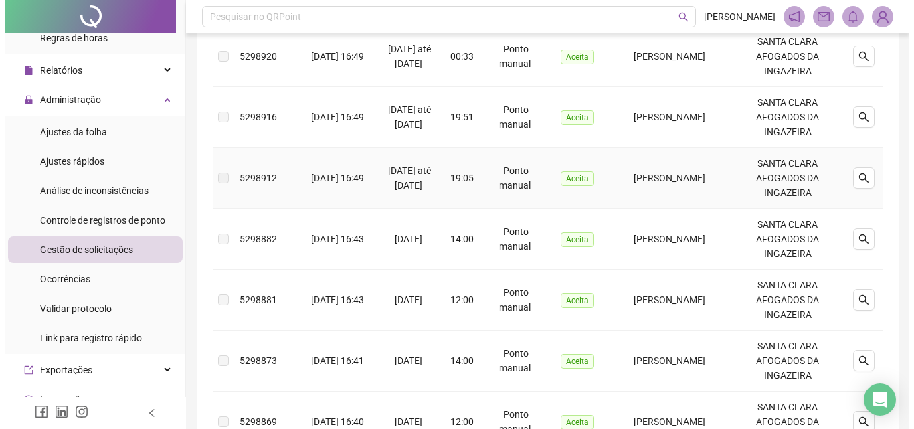
scroll to position [0, 0]
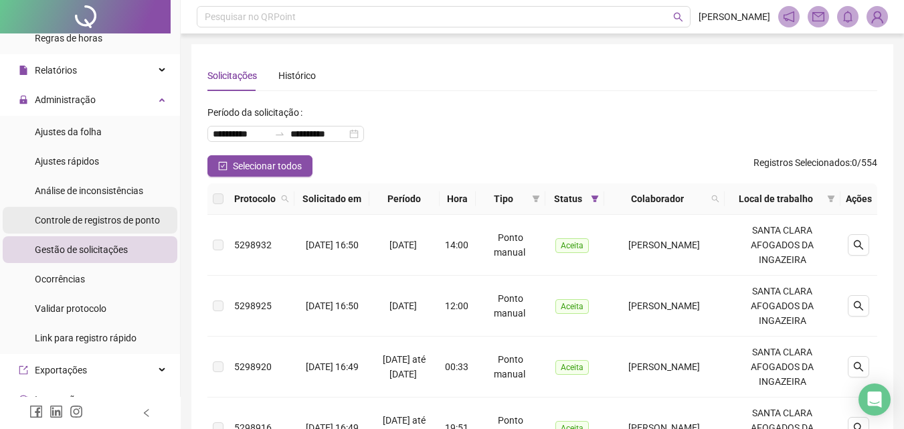
click at [90, 216] on span "Controle de registros de ponto" at bounding box center [97, 220] width 125 height 11
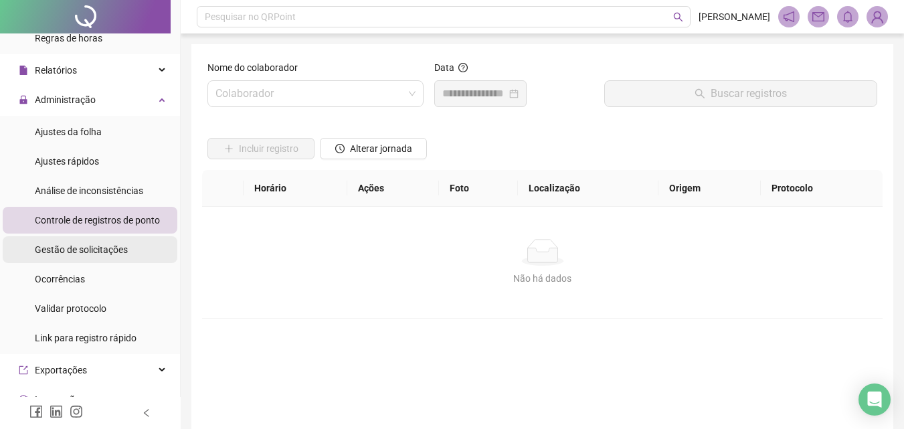
click at [102, 257] on div "Gestão de solicitações" at bounding box center [81, 249] width 93 height 27
